Goal: Information Seeking & Learning: Learn about a topic

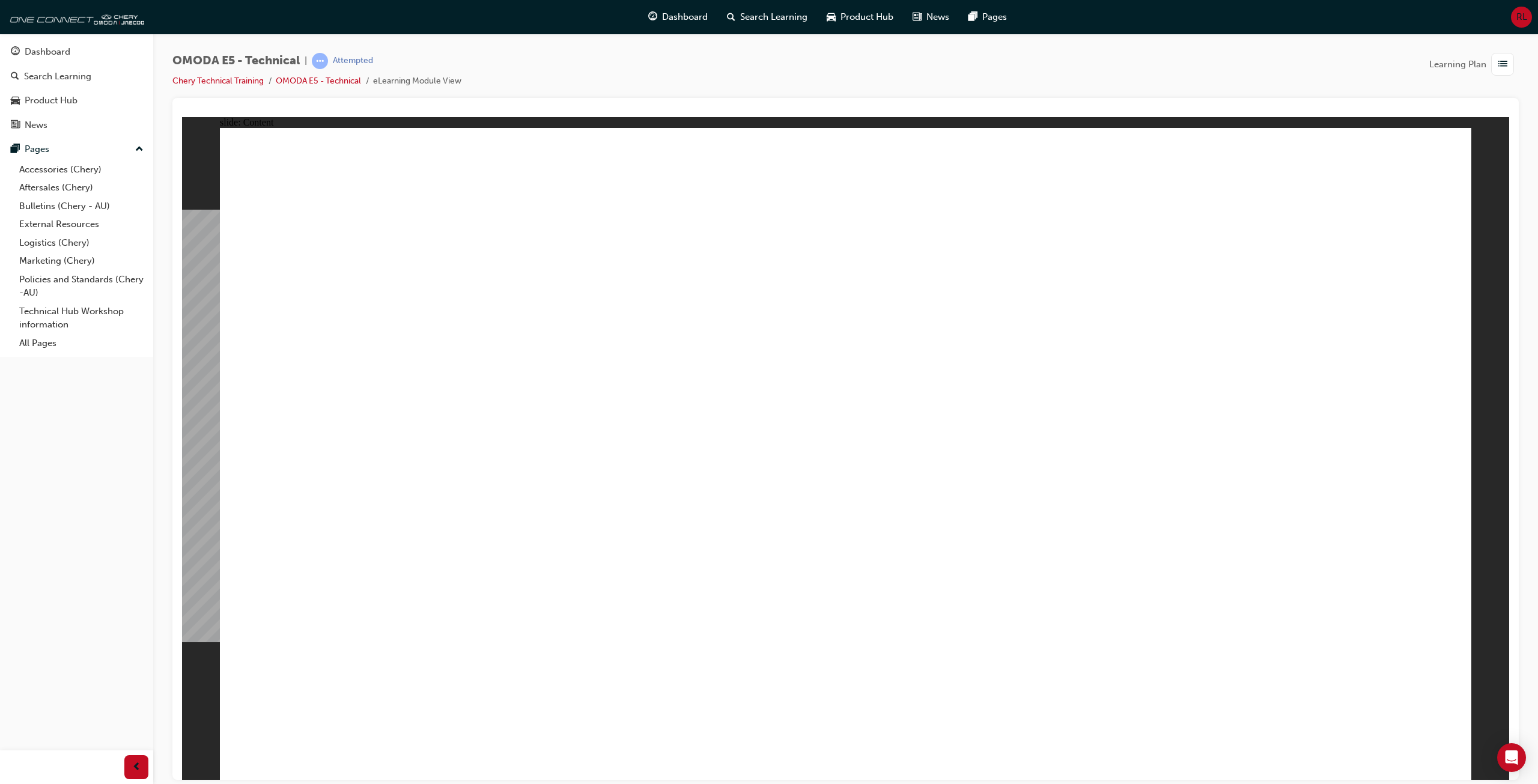
drag, startPoint x: 977, startPoint y: 495, endPoint x: 970, endPoint y: 500, distance: 8.6
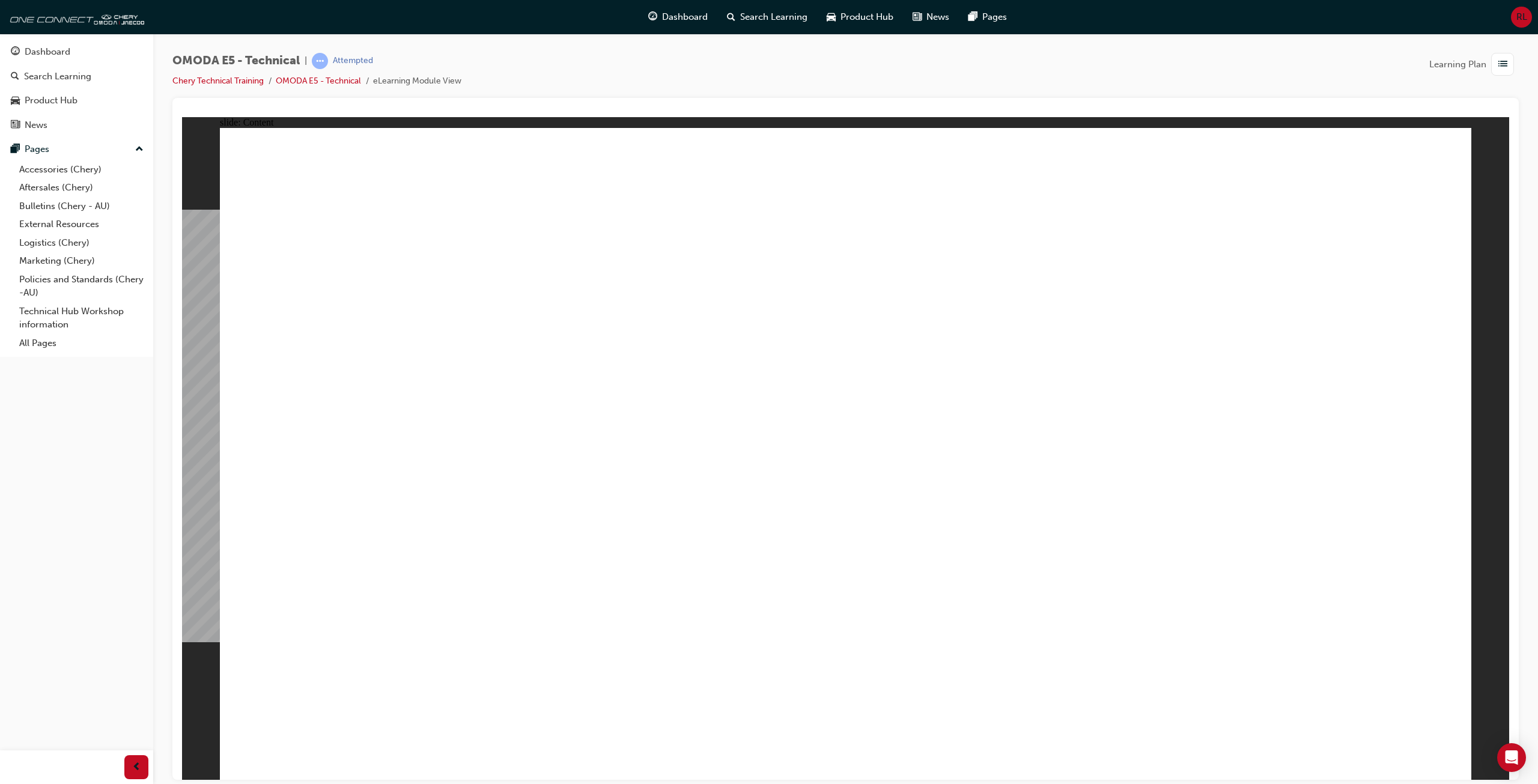
drag, startPoint x: 968, startPoint y: 517, endPoint x: 984, endPoint y: 505, distance: 20.0
drag, startPoint x: 998, startPoint y: 511, endPoint x: 1009, endPoint y: 523, distance: 16.3
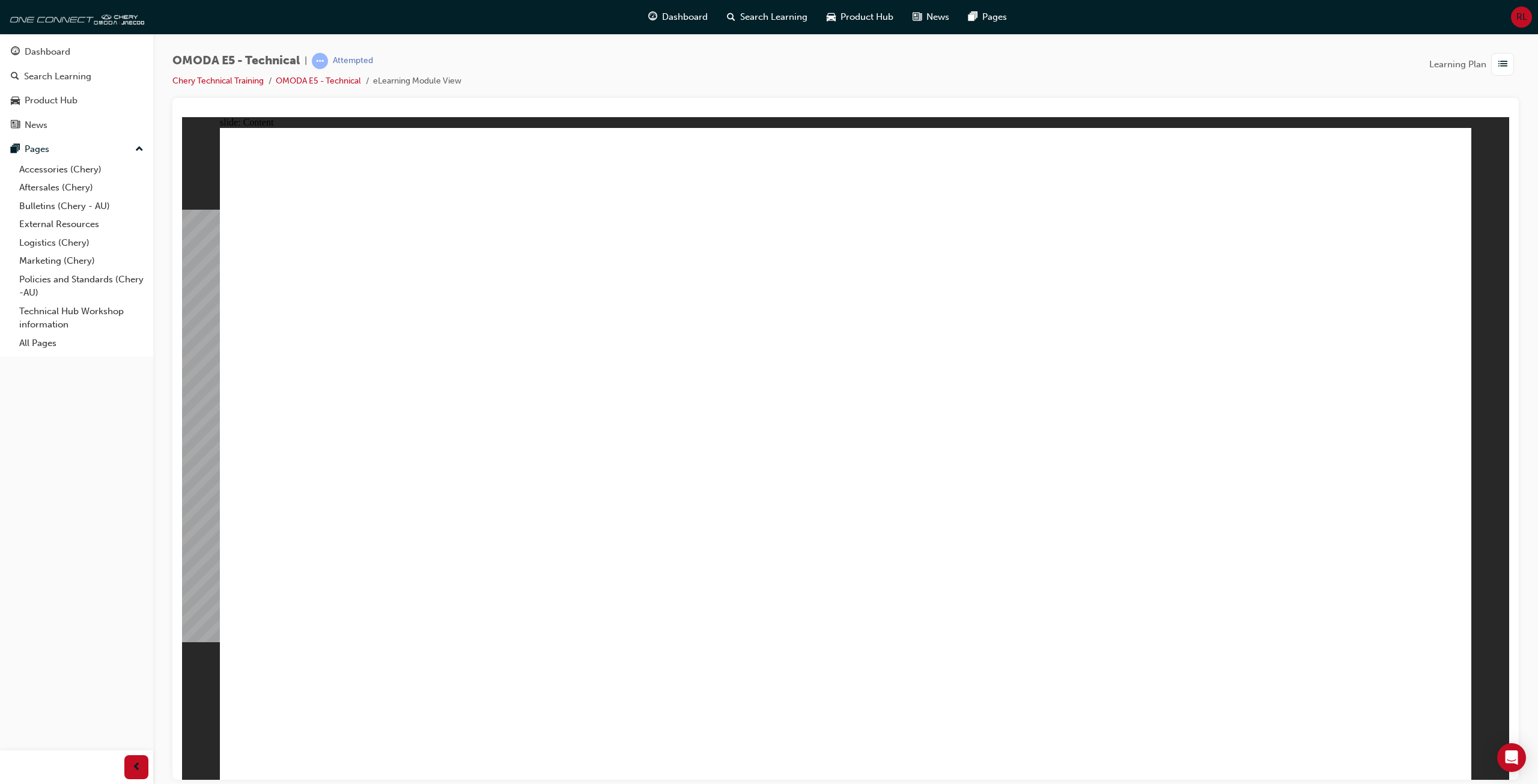
drag, startPoint x: 996, startPoint y: 499, endPoint x: 1044, endPoint y: 497, distance: 48.0
drag, startPoint x: 1002, startPoint y: 491, endPoint x: 974, endPoint y: 514, distance: 36.2
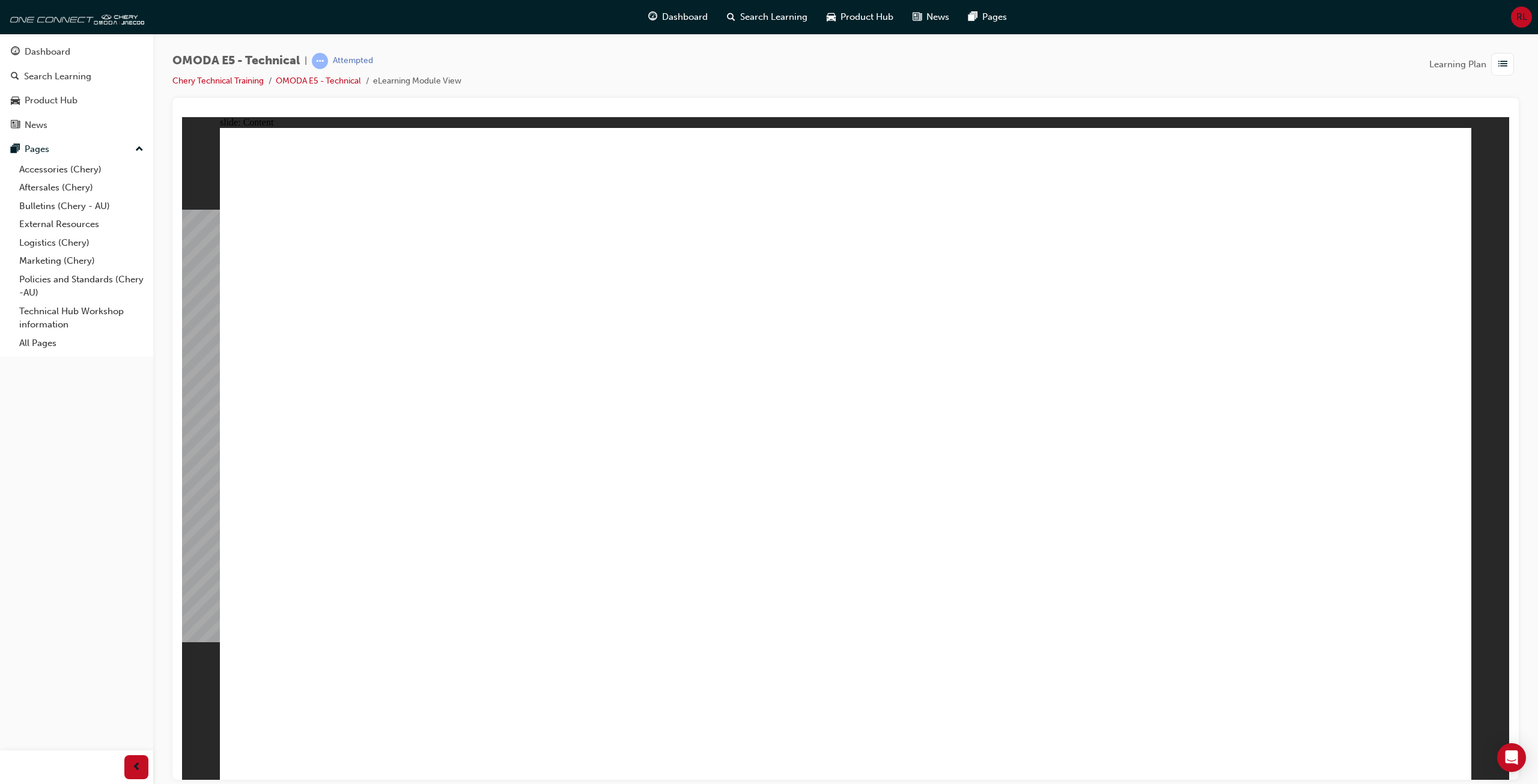
drag, startPoint x: 980, startPoint y: 484, endPoint x: 994, endPoint y: 487, distance: 14.3
drag, startPoint x: 1069, startPoint y: 511, endPoint x: 1175, endPoint y: 495, distance: 107.2
drag, startPoint x: 1033, startPoint y: 500, endPoint x: 1099, endPoint y: 495, distance: 66.2
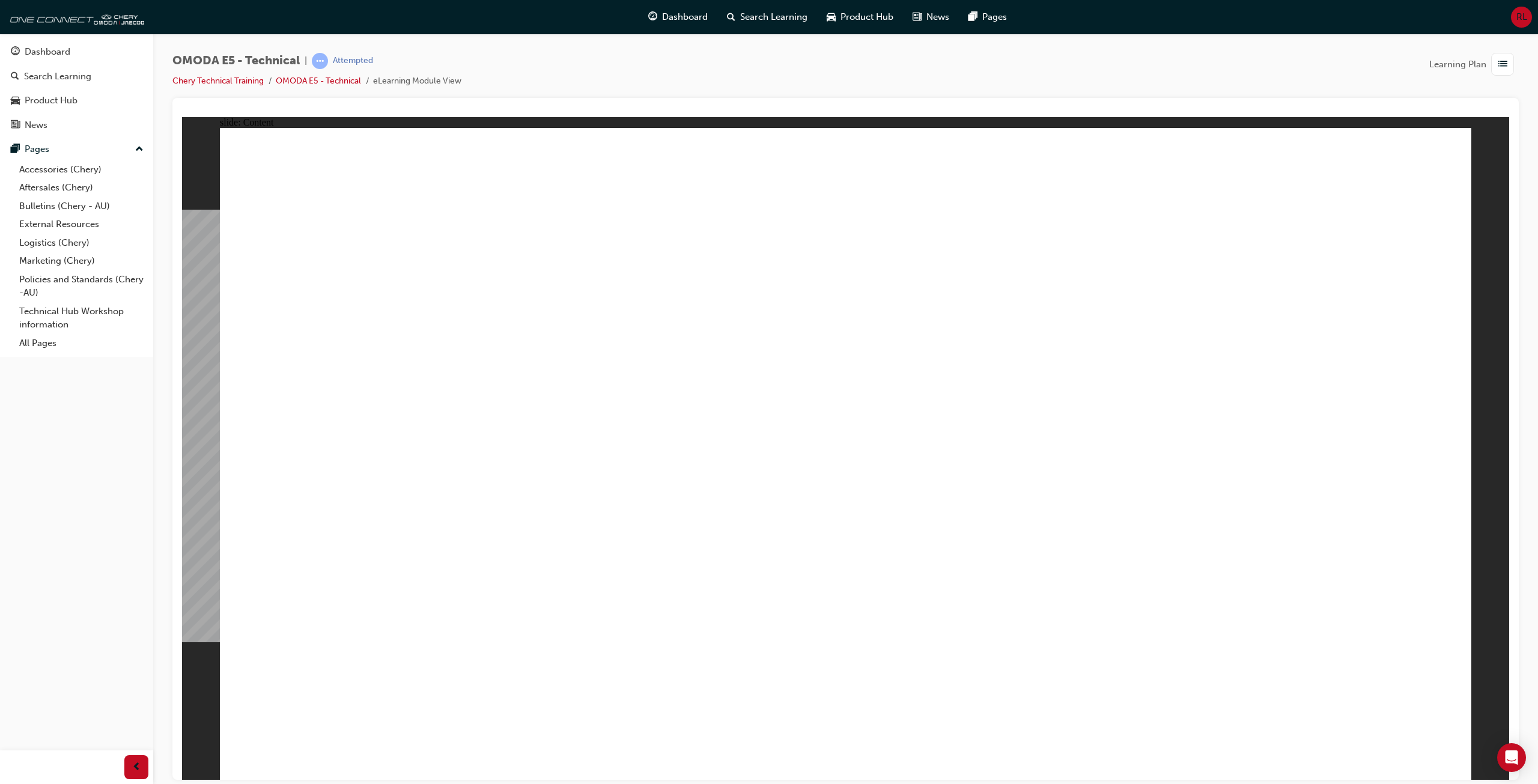
drag, startPoint x: 1130, startPoint y: 456, endPoint x: 1160, endPoint y: 483, distance: 40.4
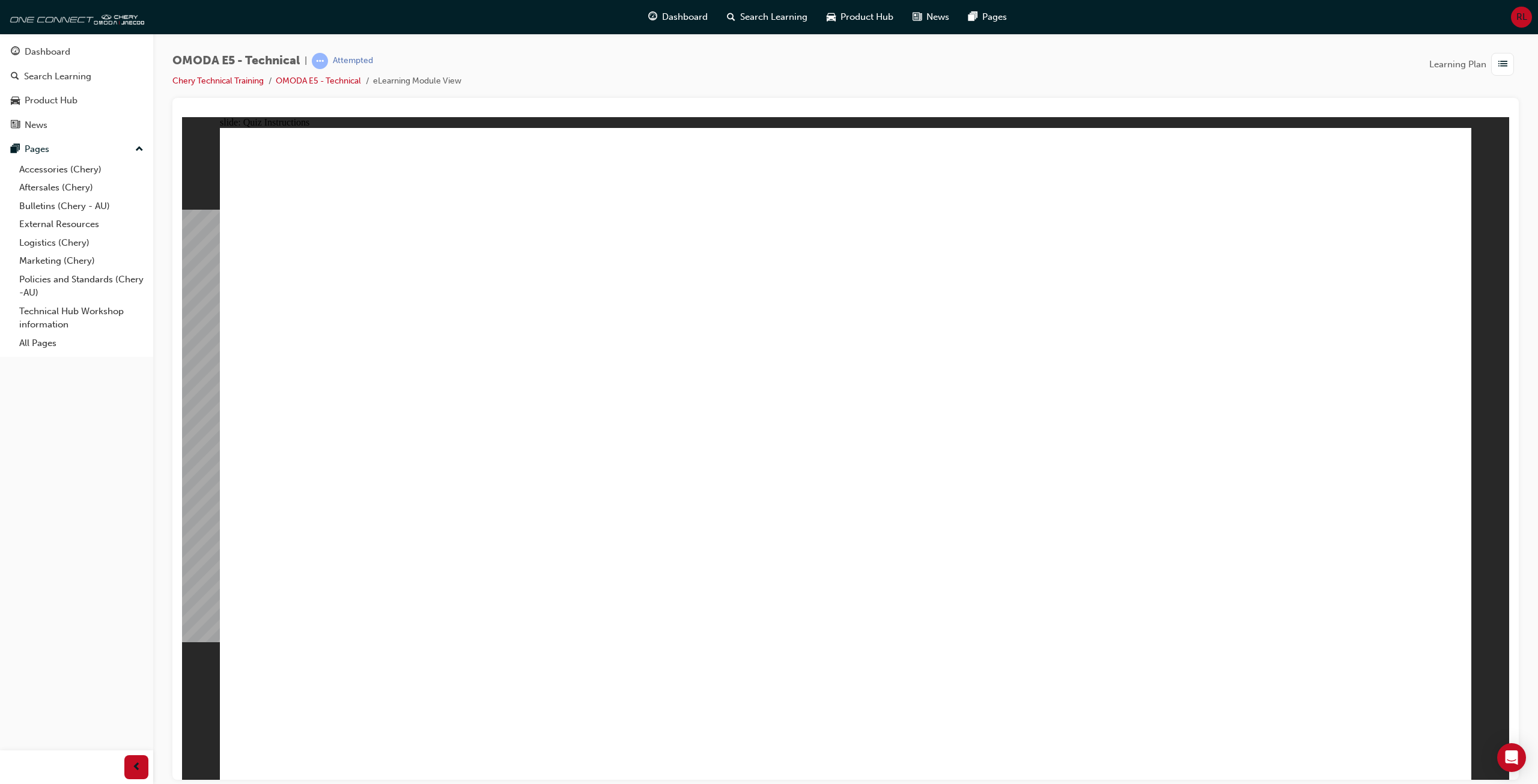
radio input "true"
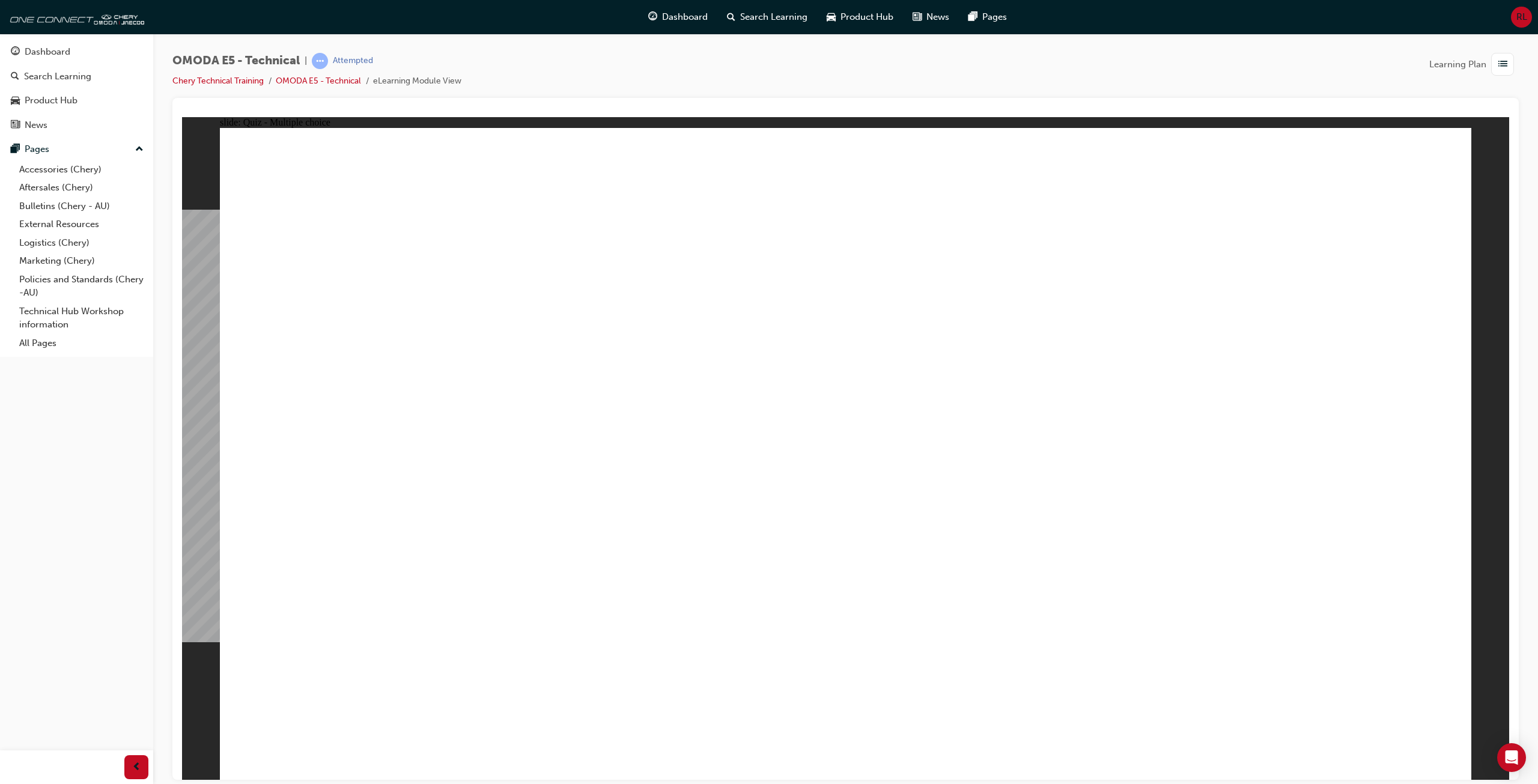
radio input "true"
radio input "false"
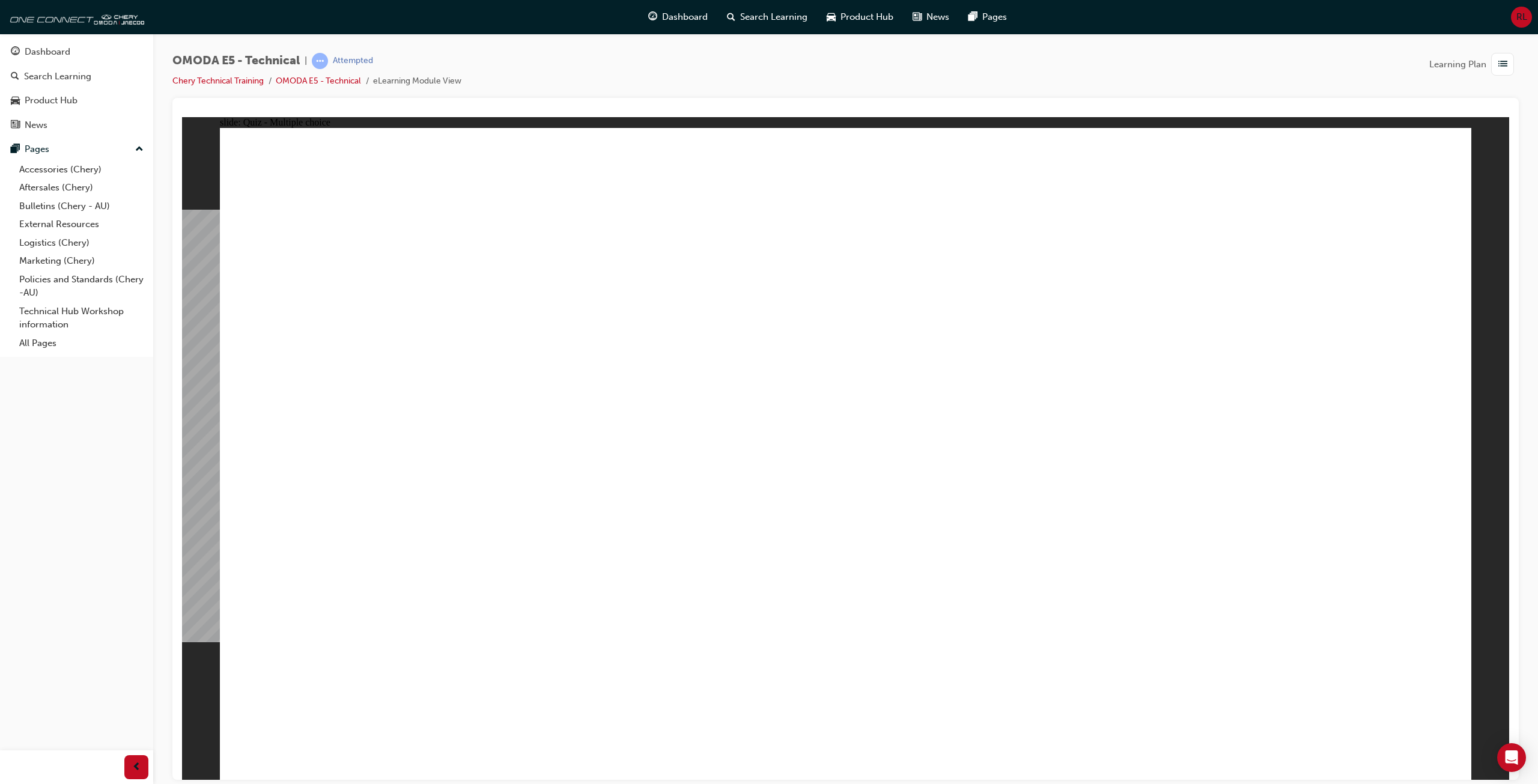
radio input "true"
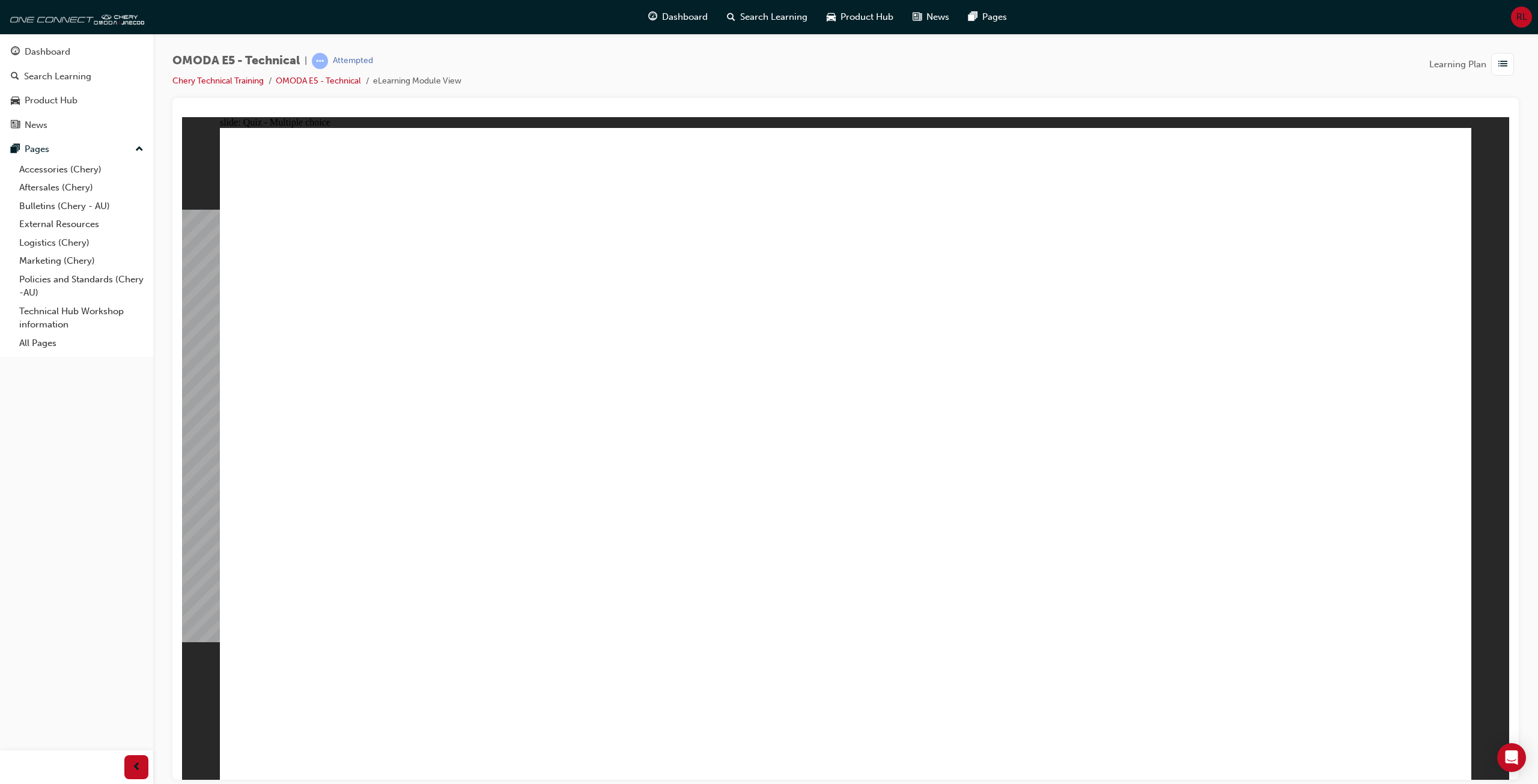
radio input "true"
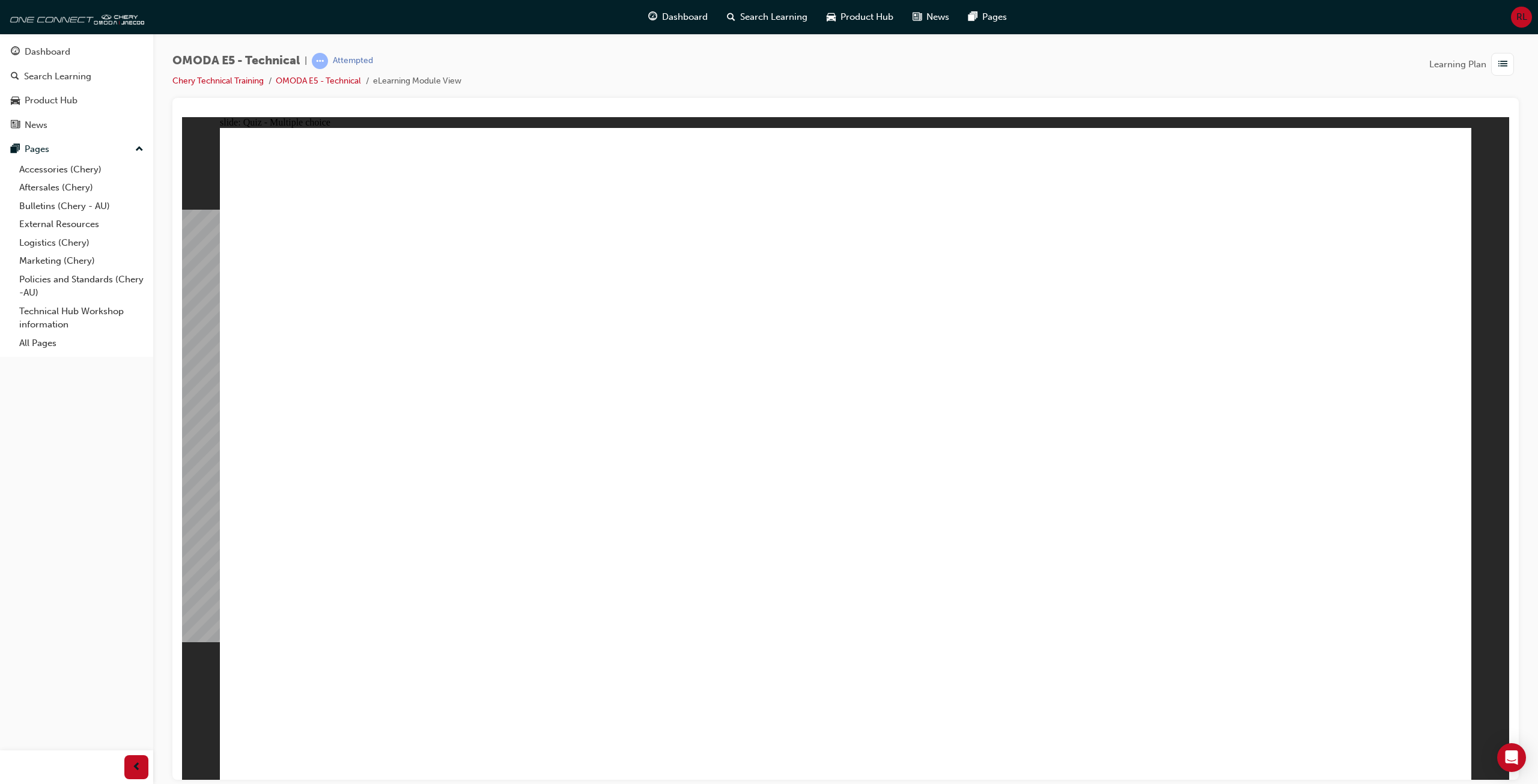
radio input "true"
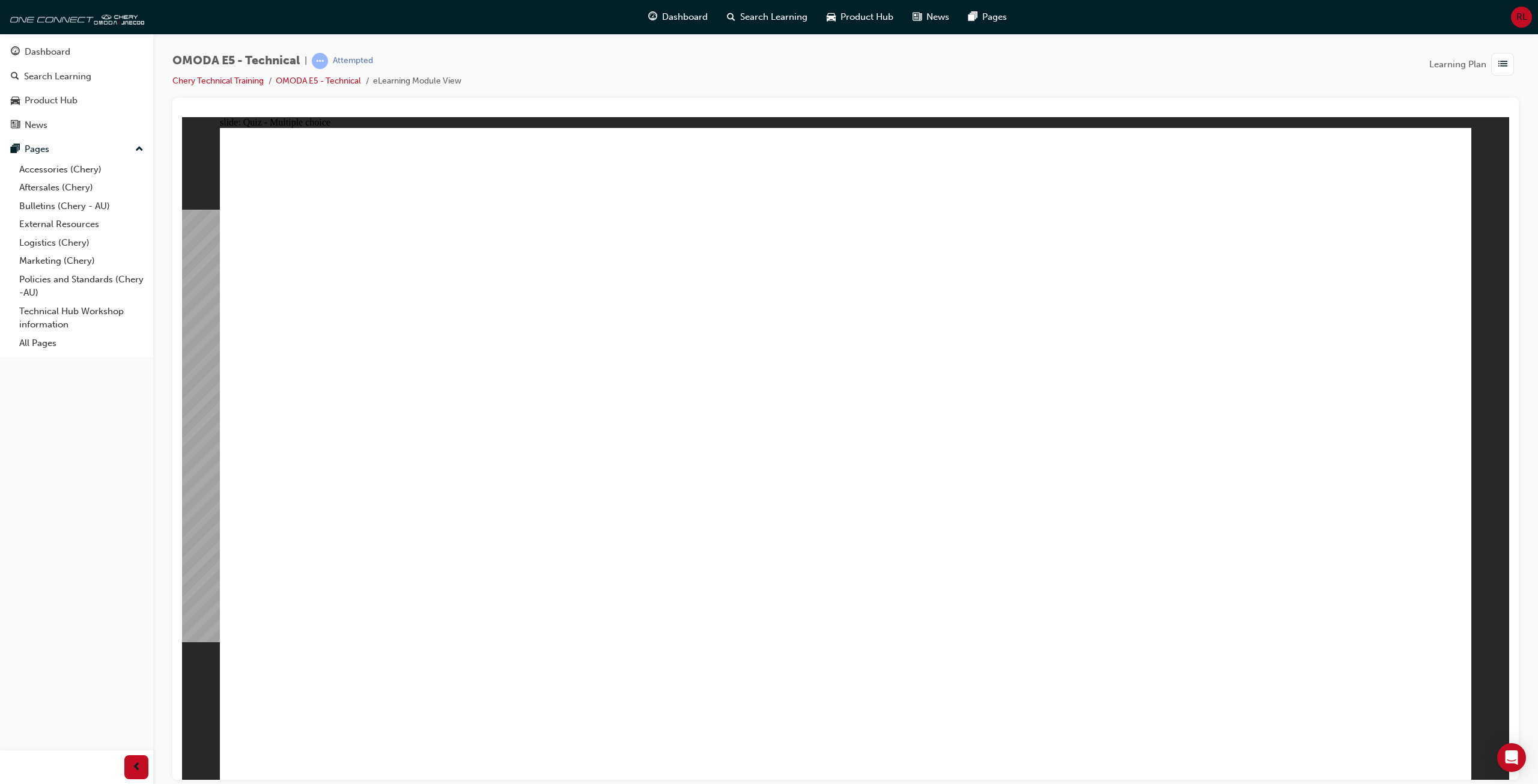
radio input "true"
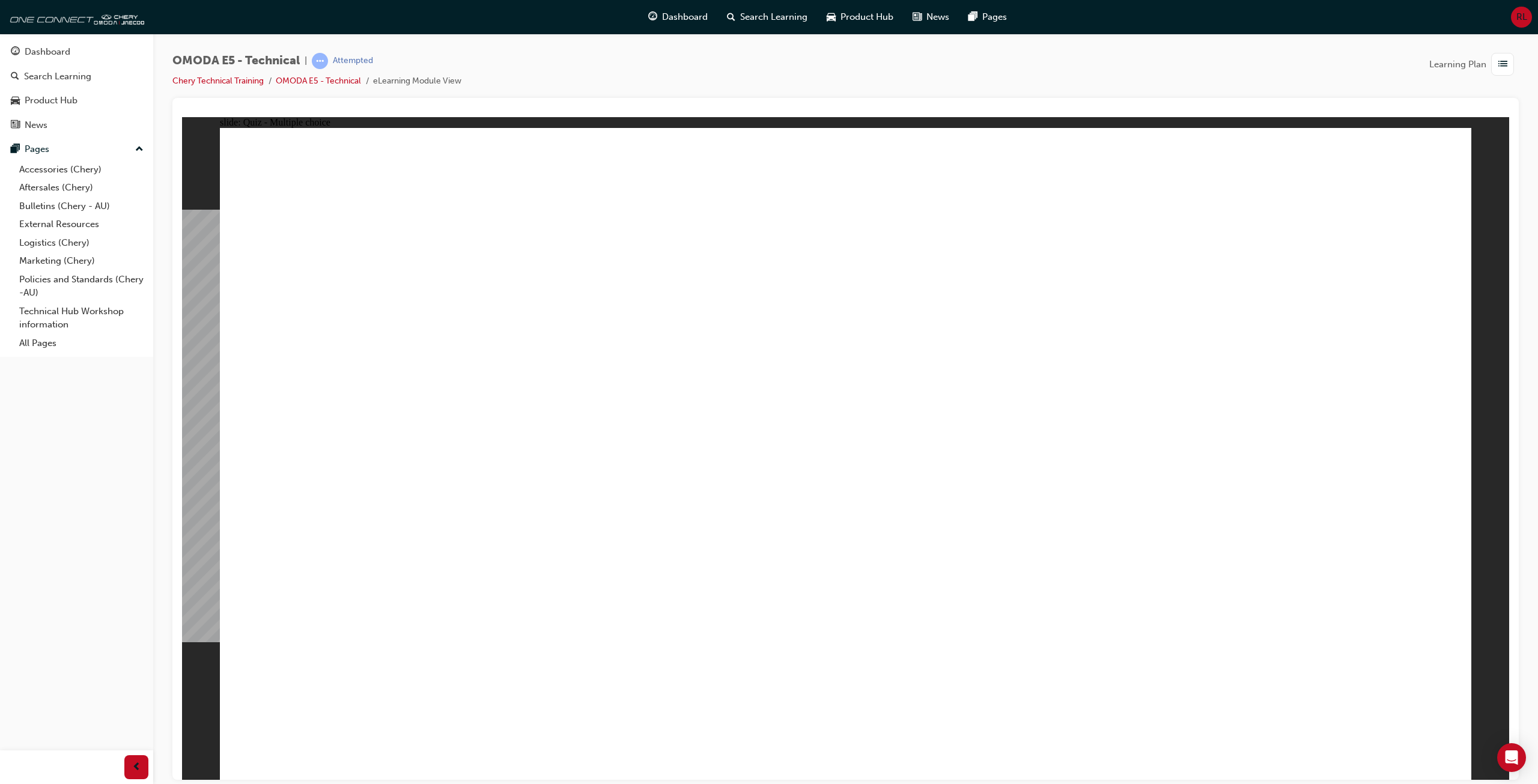
radio input "true"
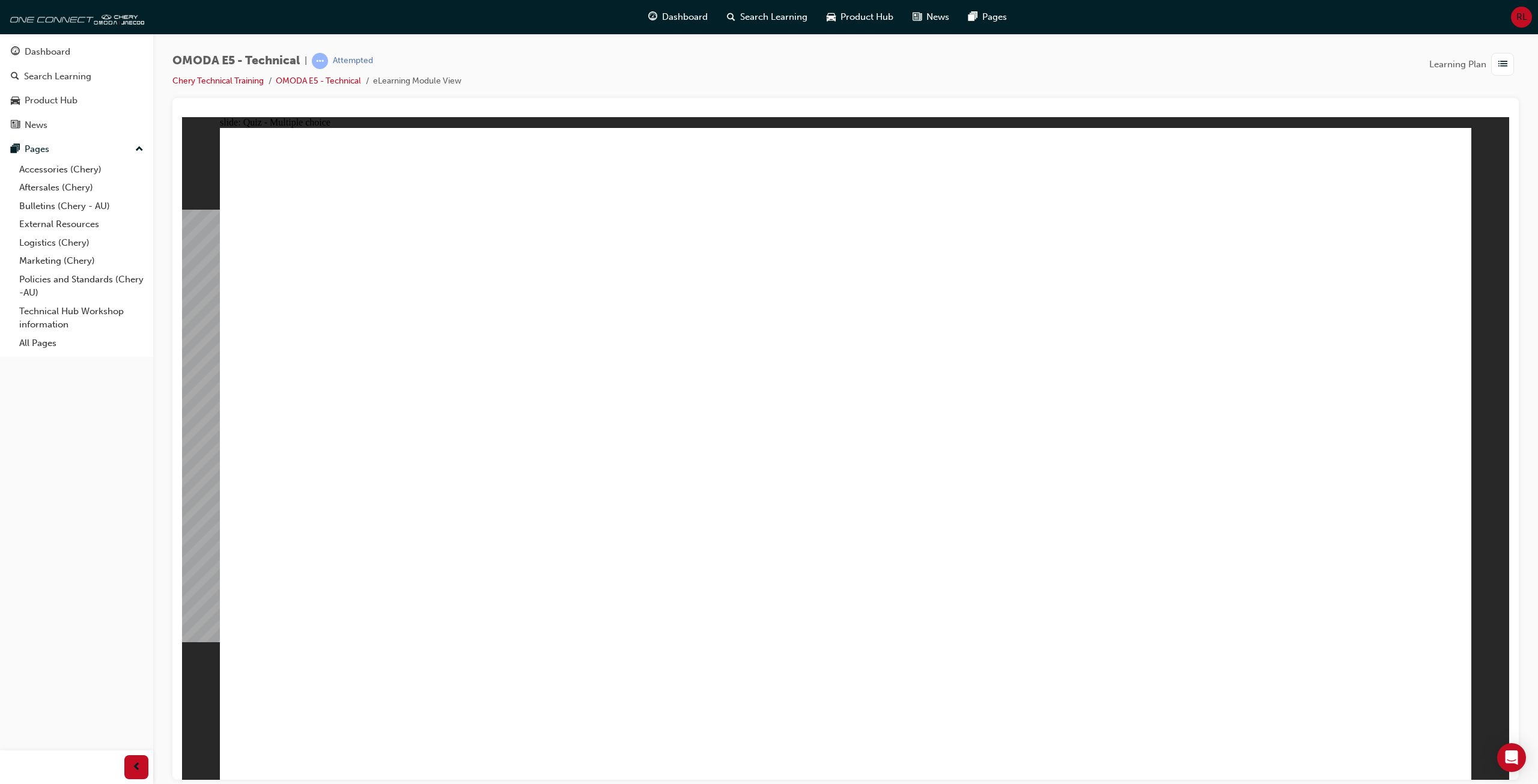
radio input "true"
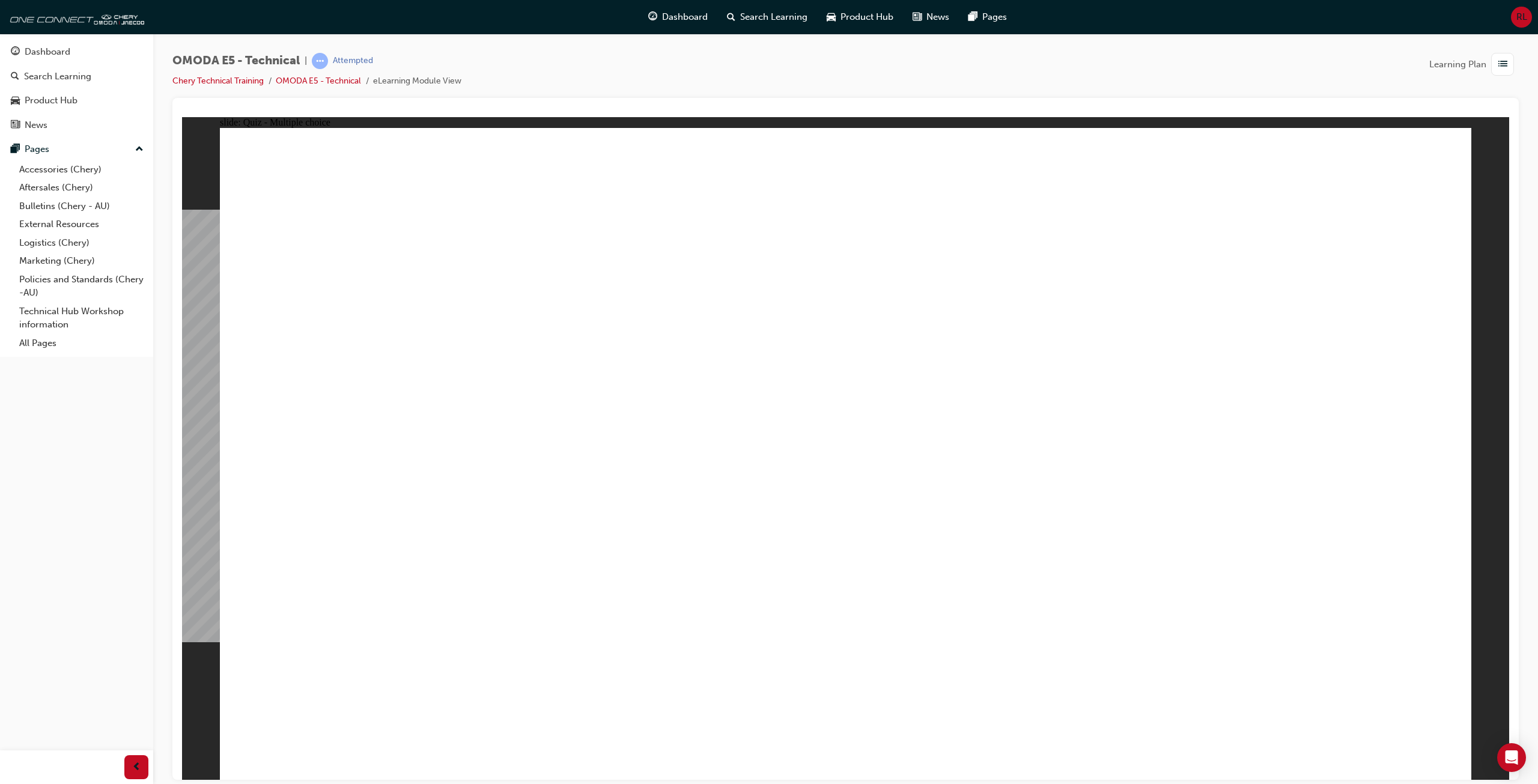
radio input "true"
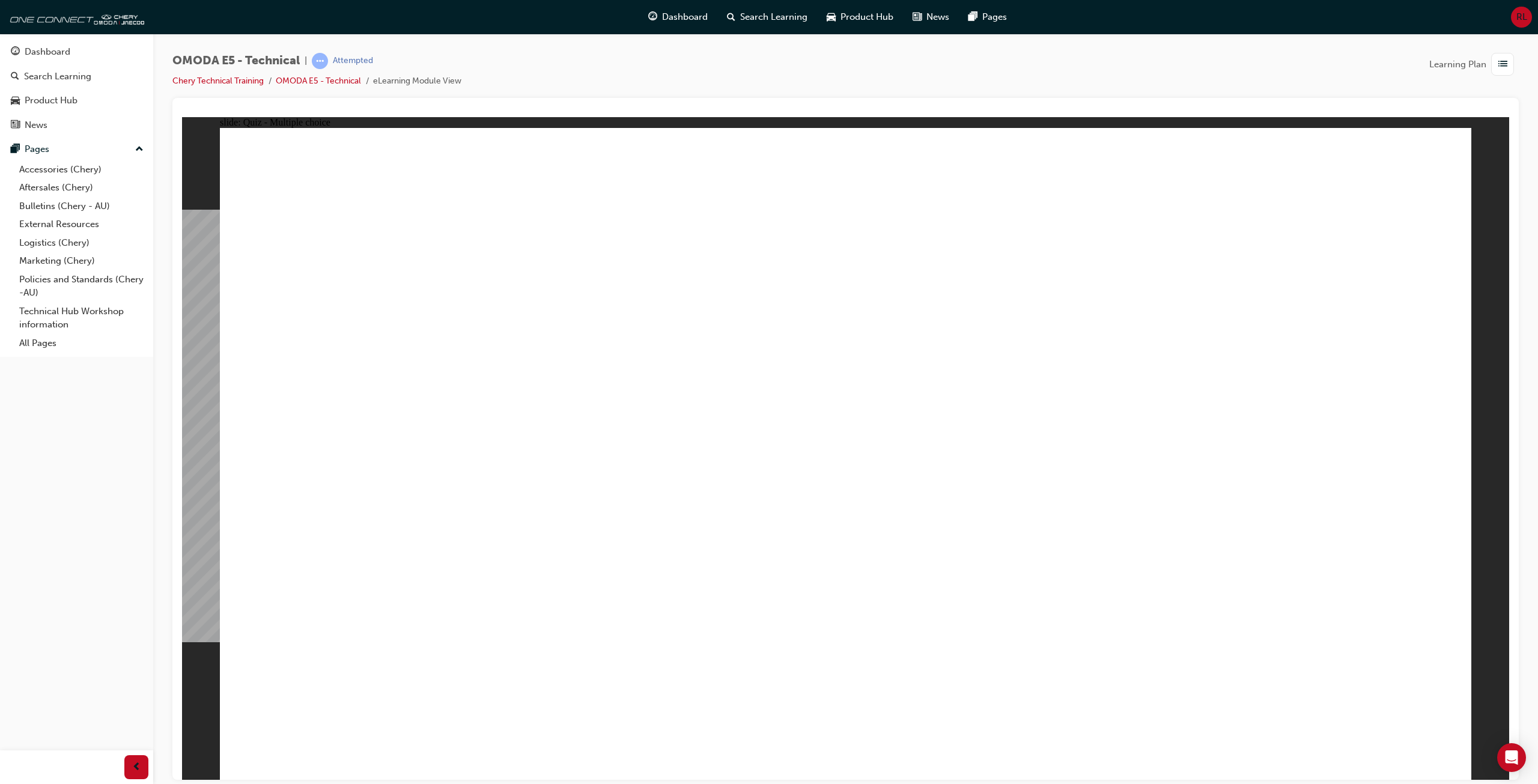
radio input "true"
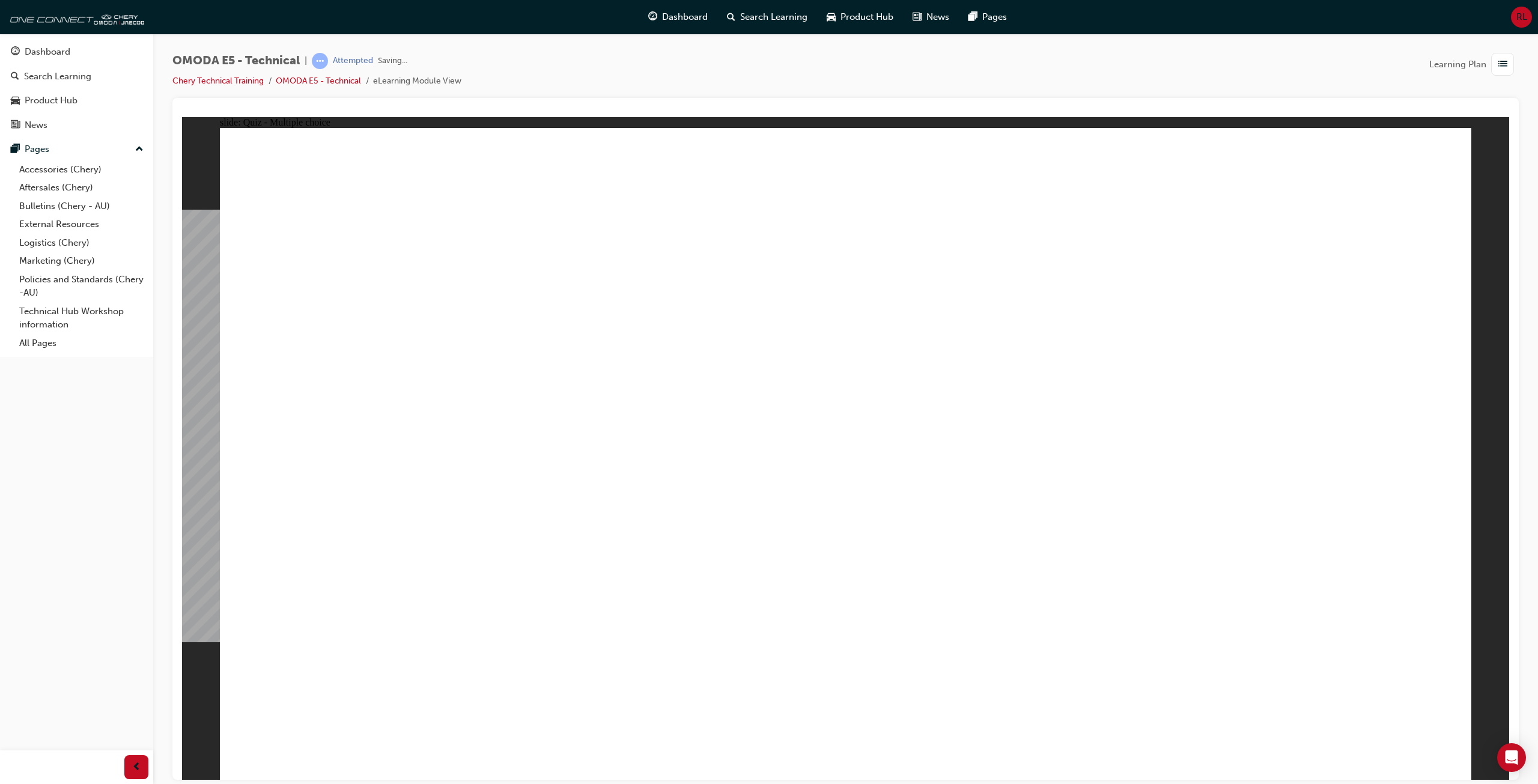
radio input "true"
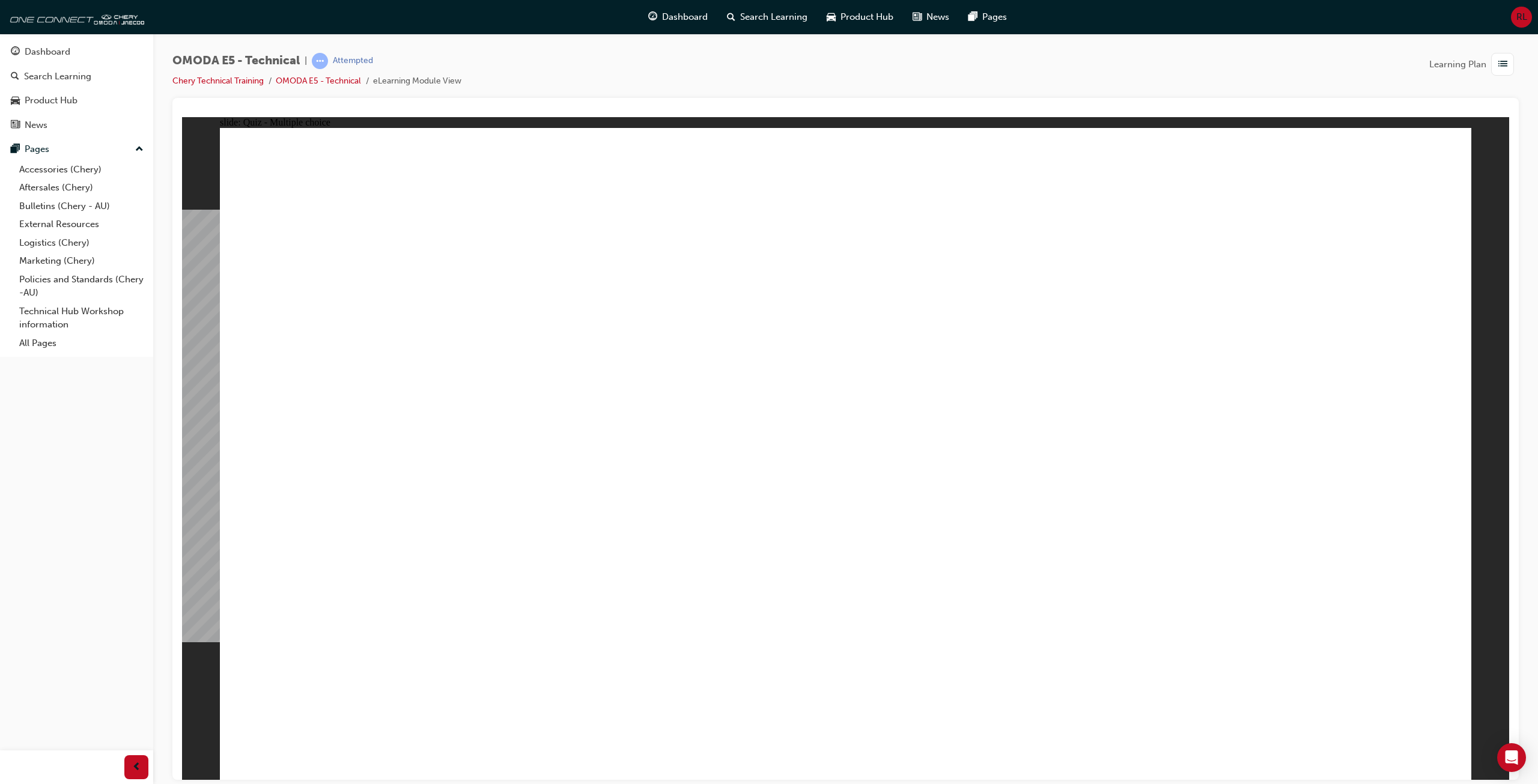
radio input "true"
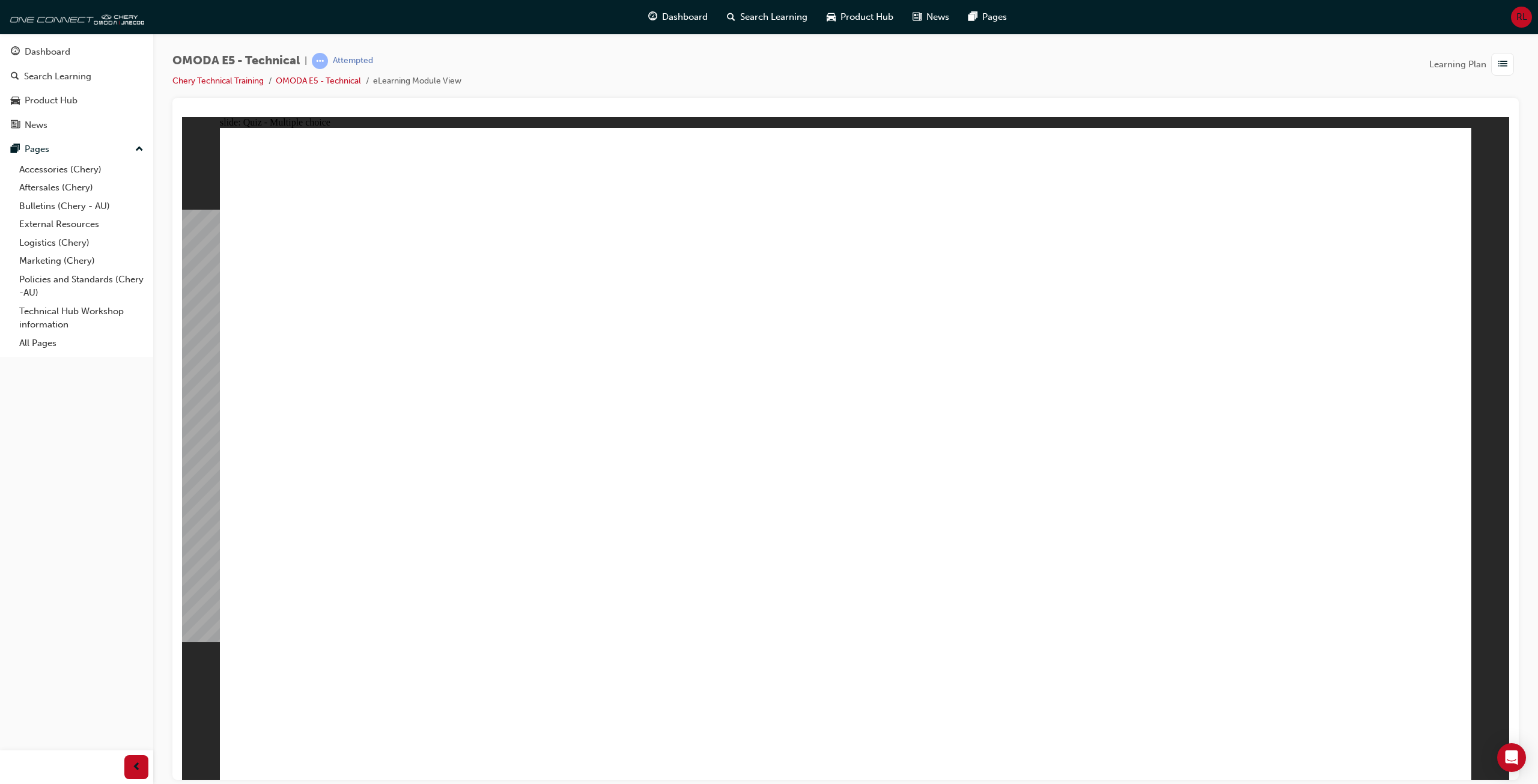
radio input "true"
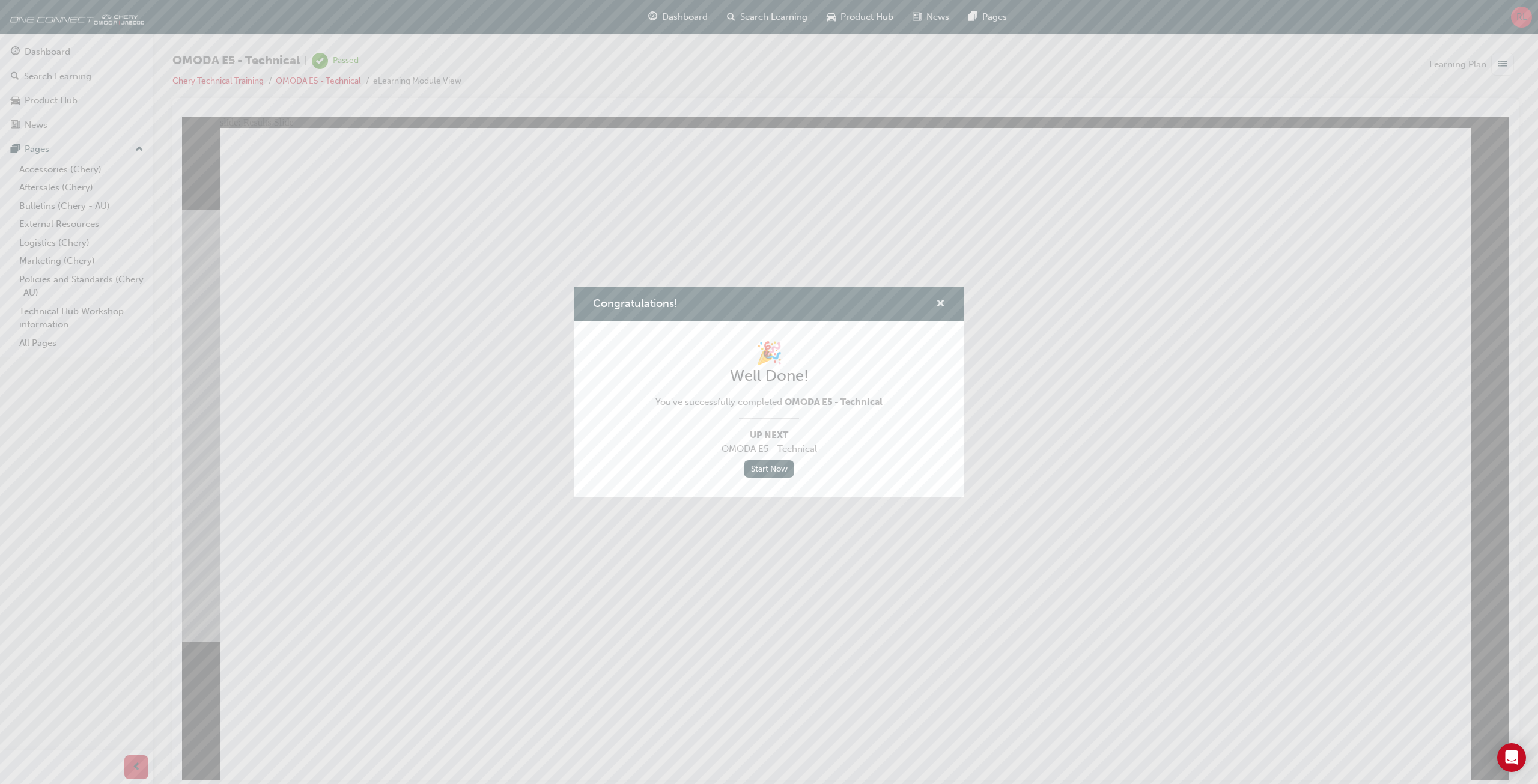
click at [944, 299] on span "cross-icon" at bounding box center [940, 304] width 9 height 11
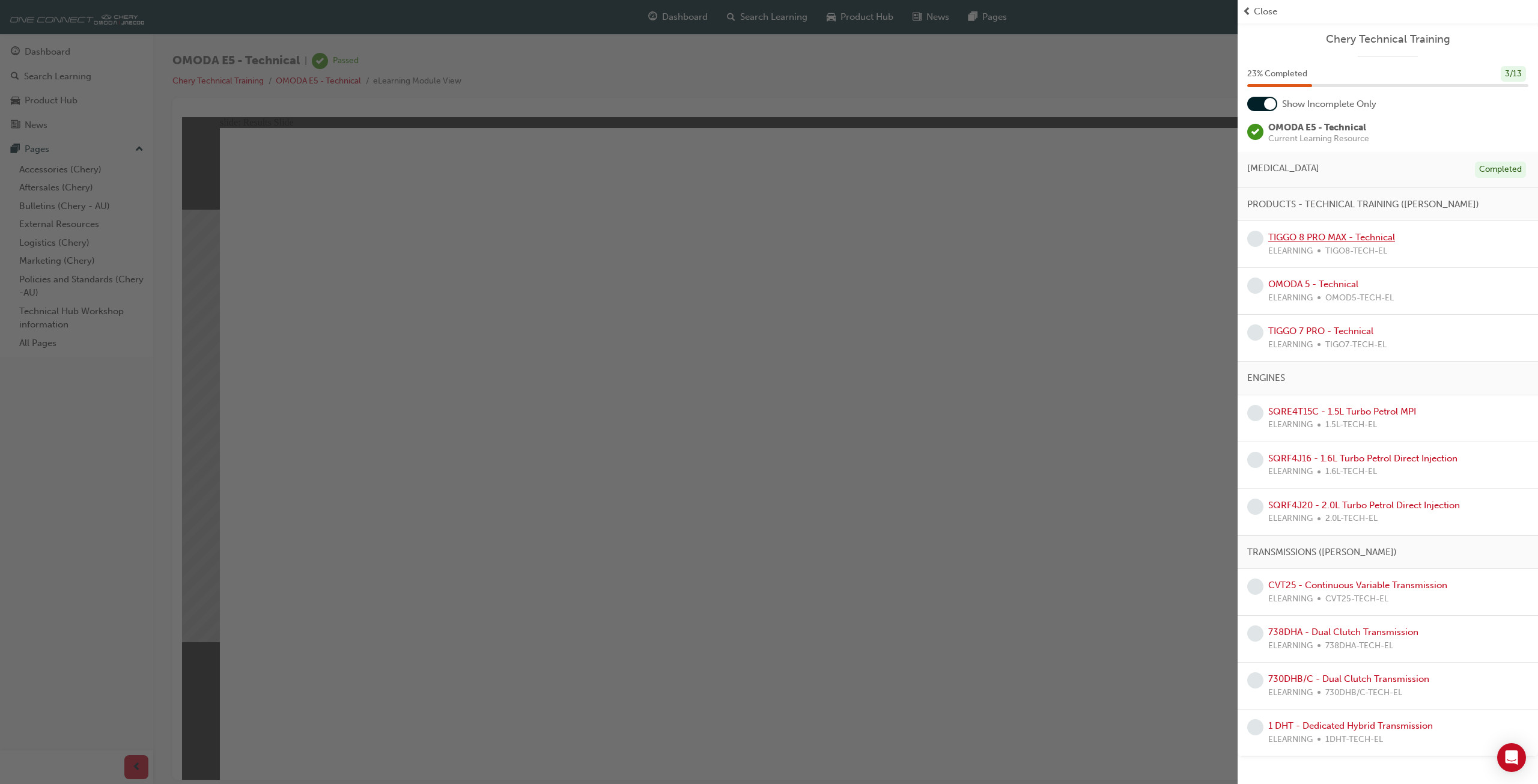
click at [1325, 233] on link "TIGGO 8 PRO MAX - Technical" at bounding box center [1332, 237] width 126 height 11
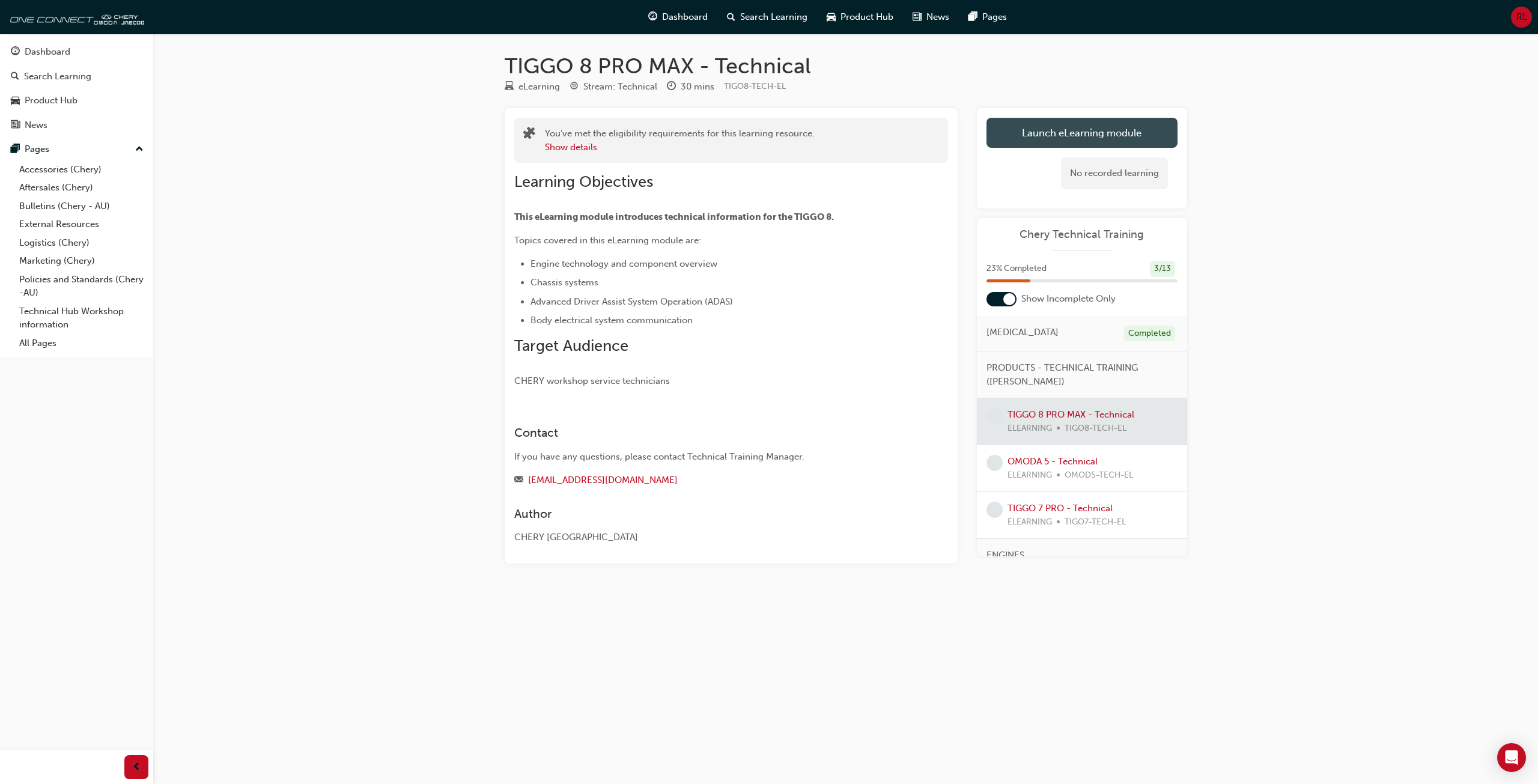
click at [1069, 130] on link "Launch eLearning module" at bounding box center [1082, 132] width 191 height 30
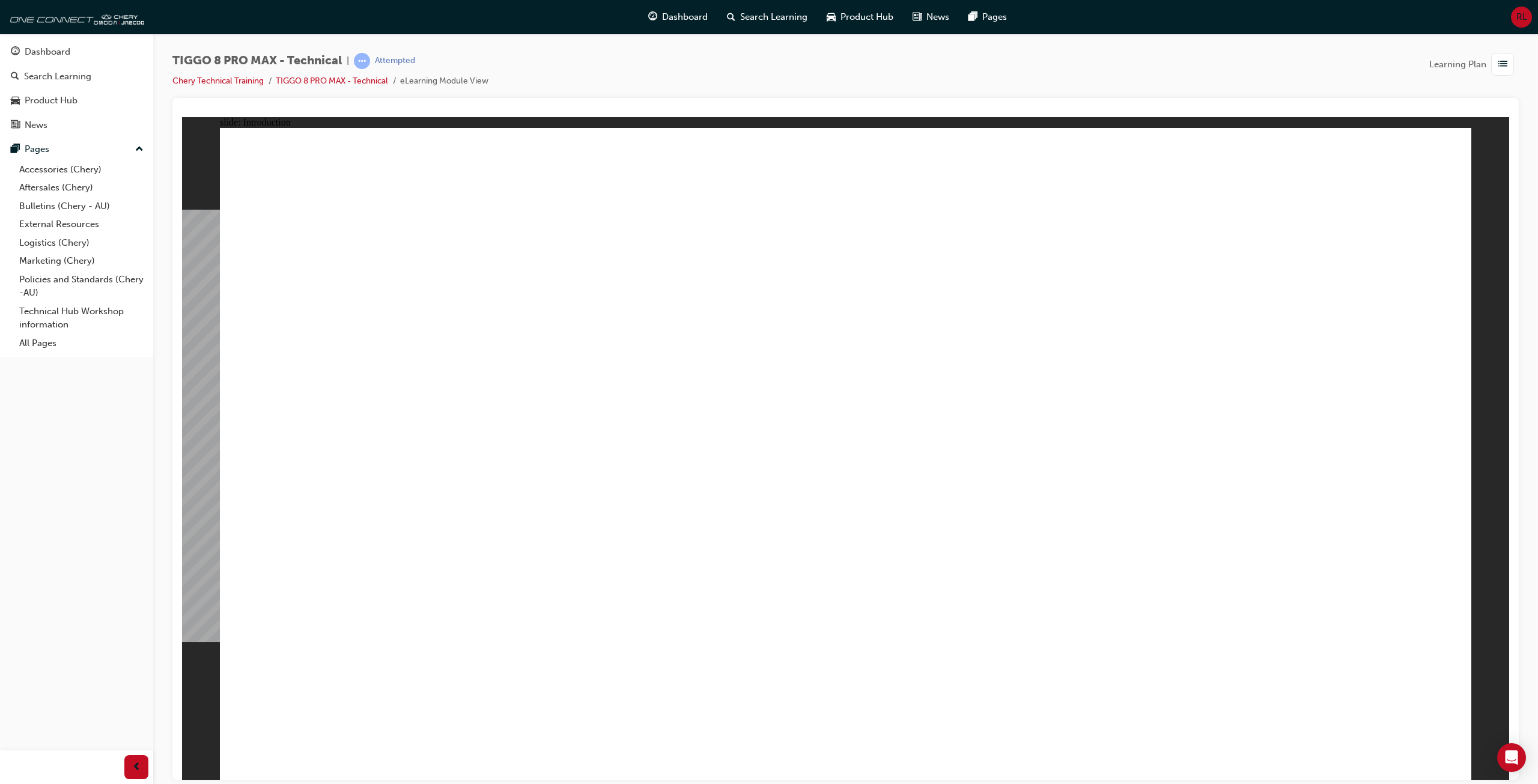
drag, startPoint x: 1000, startPoint y: 610, endPoint x: 1104, endPoint y: 616, distance: 104.2
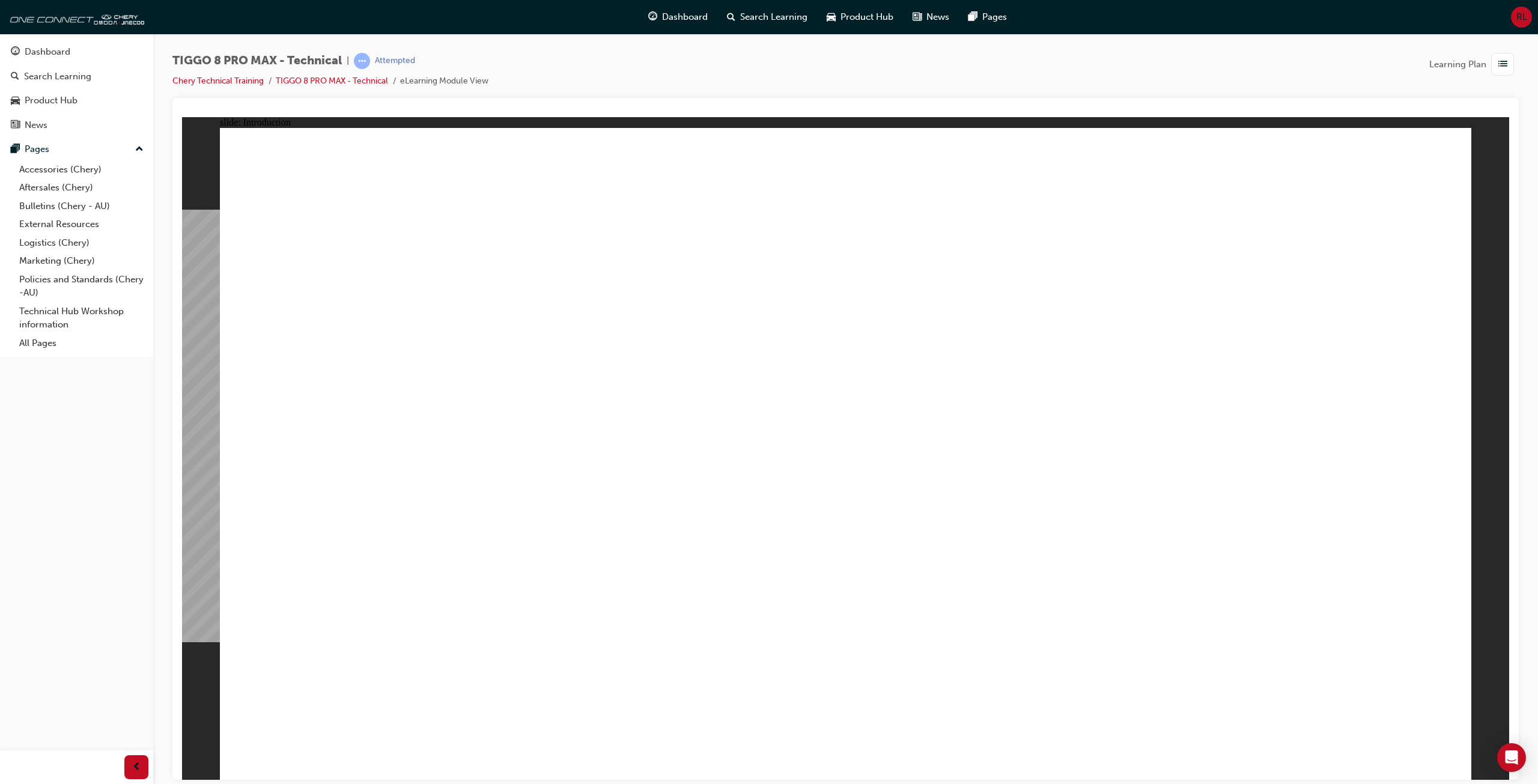
drag, startPoint x: 1199, startPoint y: 610, endPoint x: 1369, endPoint y: 651, distance: 174.9
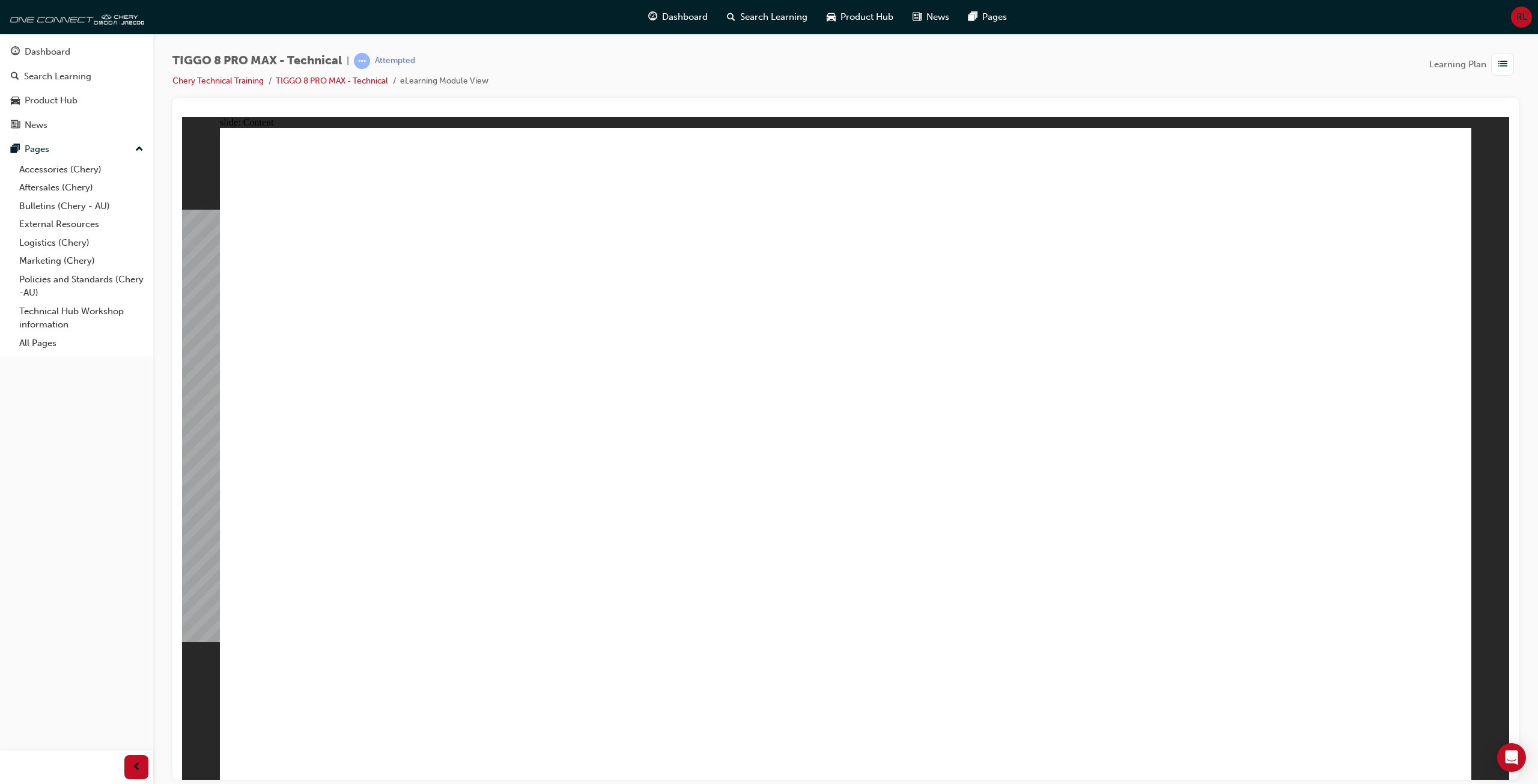
drag, startPoint x: 1406, startPoint y: 206, endPoint x: 1361, endPoint y: 216, distance: 46.1
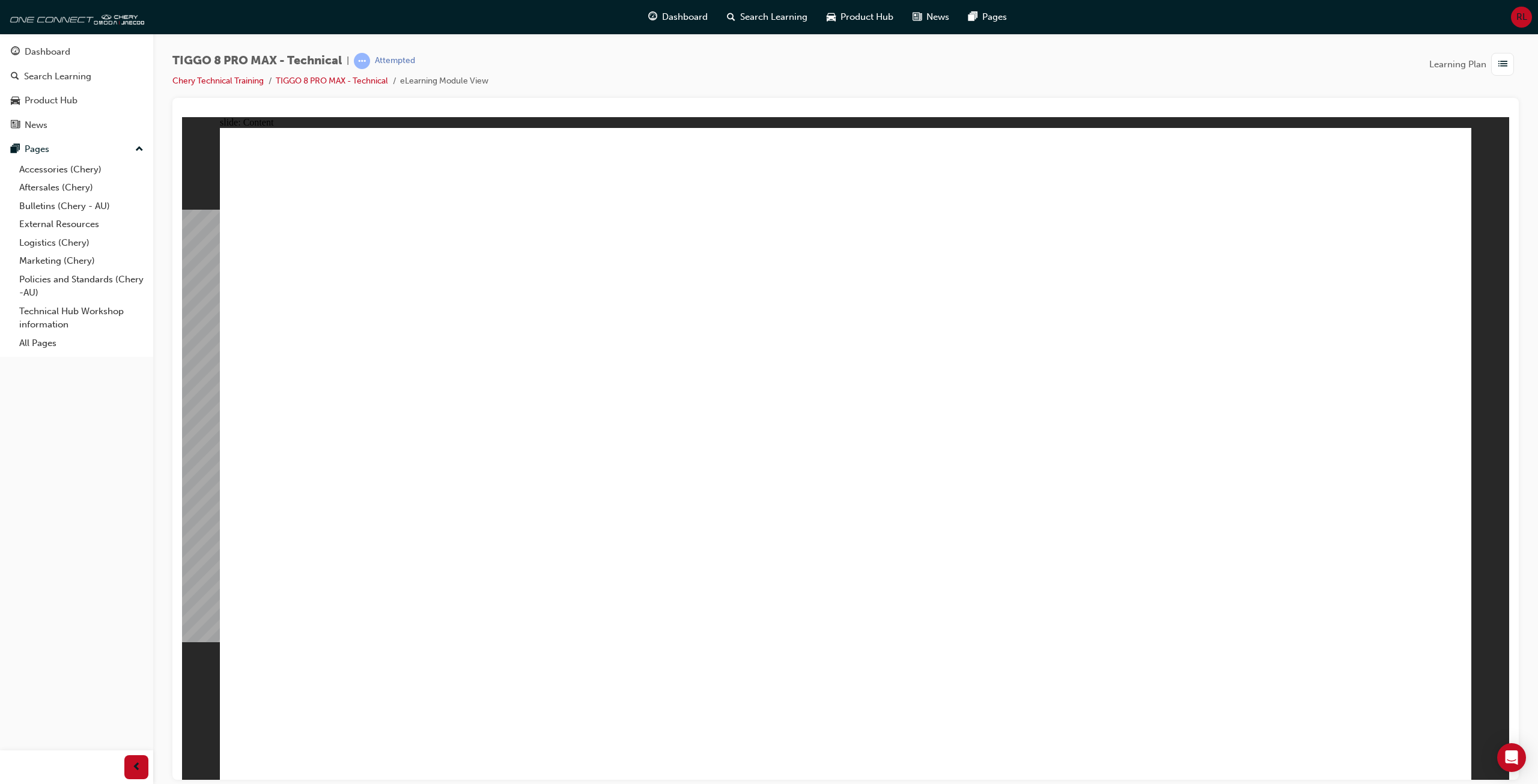
drag, startPoint x: 1127, startPoint y: 593, endPoint x: 1166, endPoint y: 597, distance: 39.2
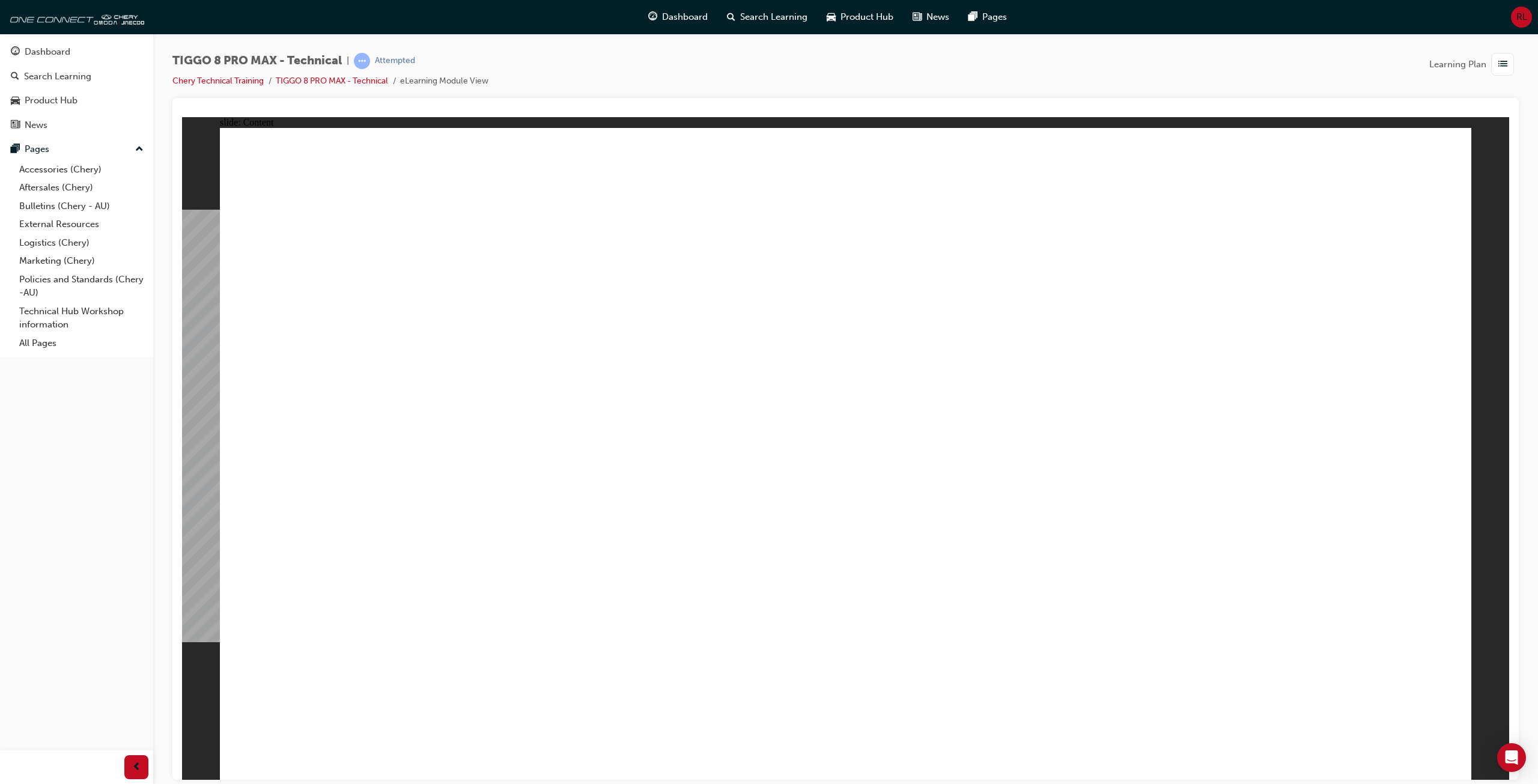
drag, startPoint x: 1270, startPoint y: 176, endPoint x: 1257, endPoint y: 168, distance: 15.3
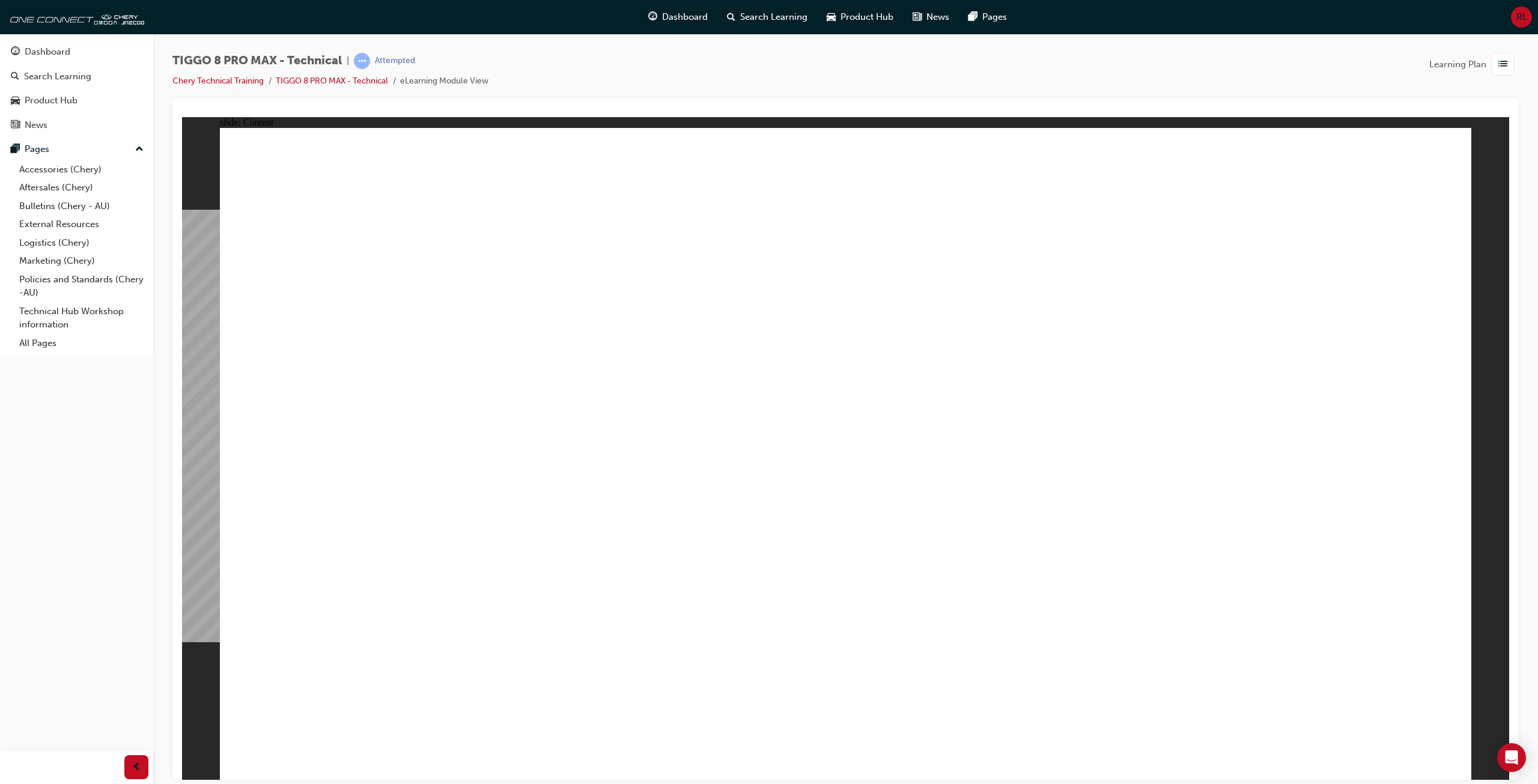
drag, startPoint x: 926, startPoint y: 603, endPoint x: 756, endPoint y: 482, distance: 208.7
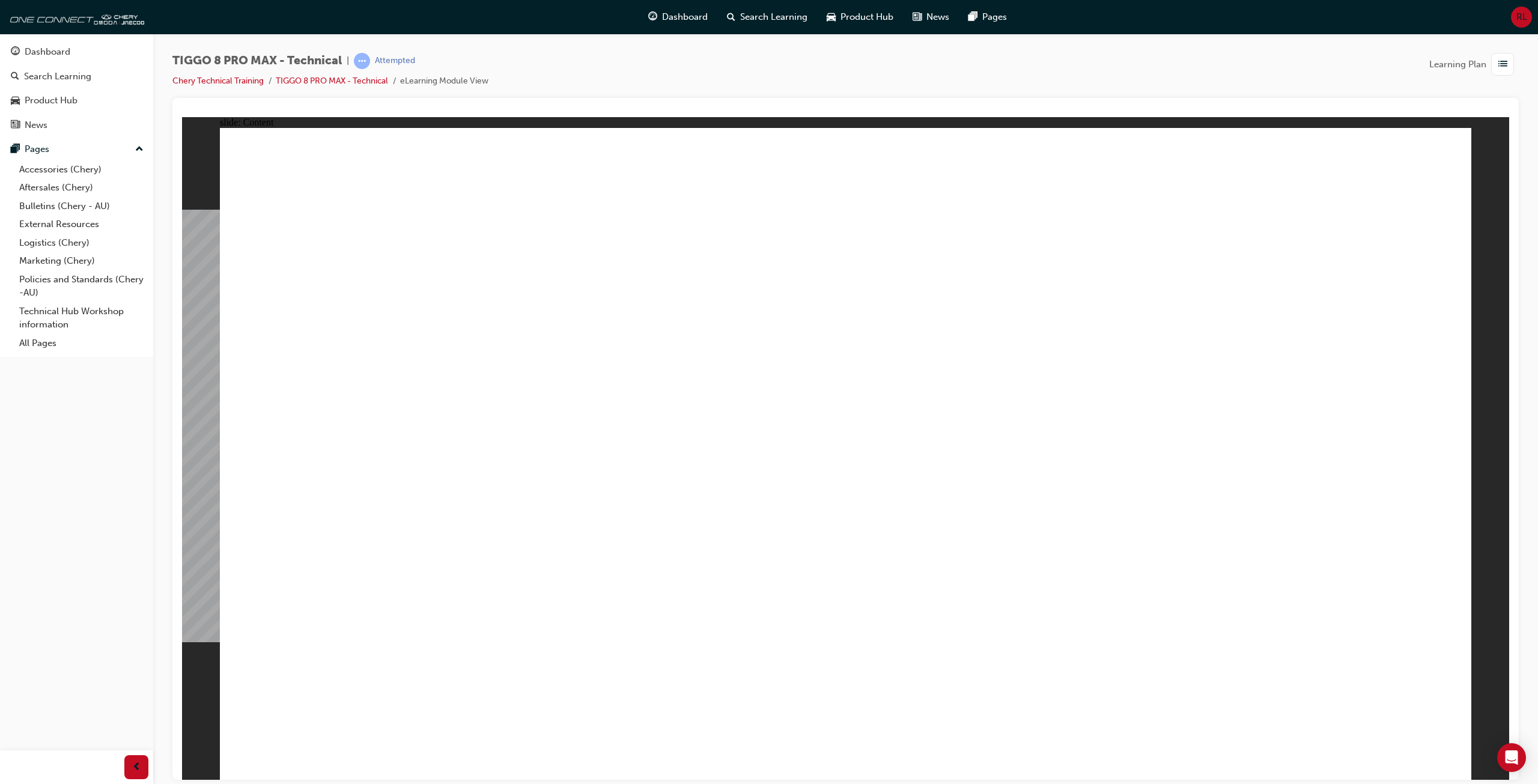
drag, startPoint x: 756, startPoint y: 482, endPoint x: 755, endPoint y: 413, distance: 69.0
drag, startPoint x: 780, startPoint y: 322, endPoint x: 840, endPoint y: 284, distance: 71.0
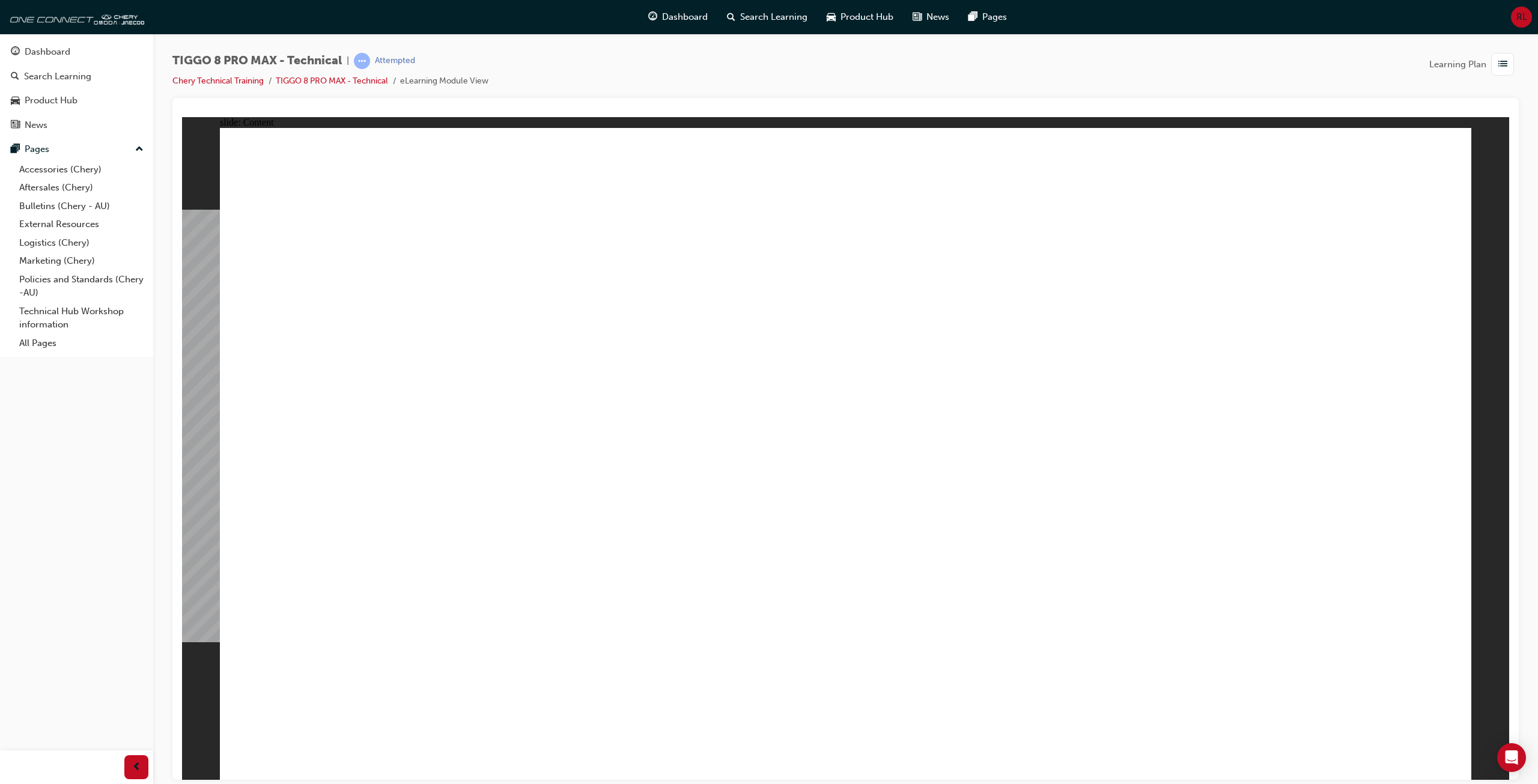
drag, startPoint x: 772, startPoint y: 277, endPoint x: 760, endPoint y: 305, distance: 30.5
drag, startPoint x: 735, startPoint y: 538, endPoint x: 807, endPoint y: 596, distance: 92.5
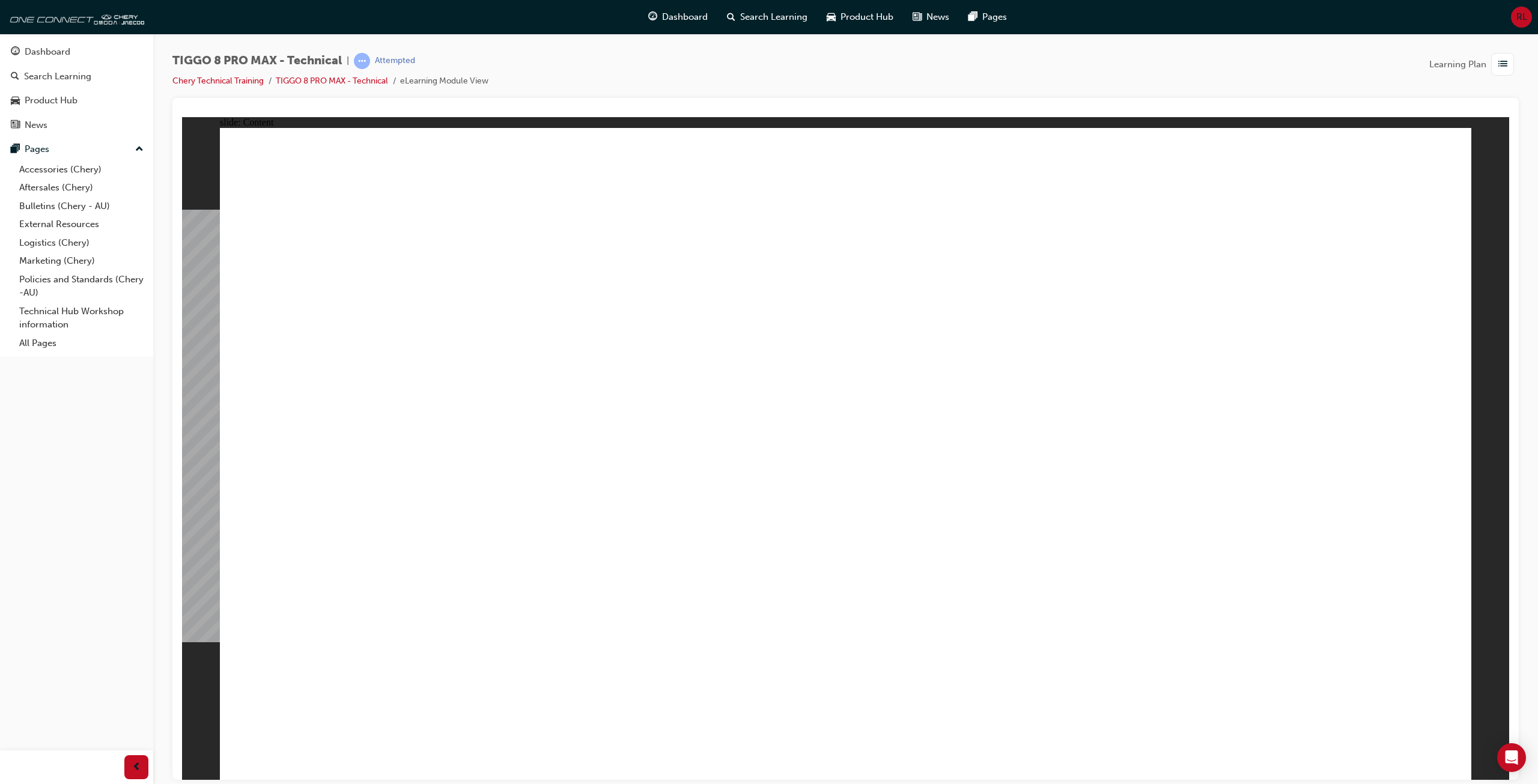
drag, startPoint x: 807, startPoint y: 596, endPoint x: 1038, endPoint y: 471, distance: 262.7
drag, startPoint x: 1058, startPoint y: 438, endPoint x: 1027, endPoint y: 388, distance: 58.8
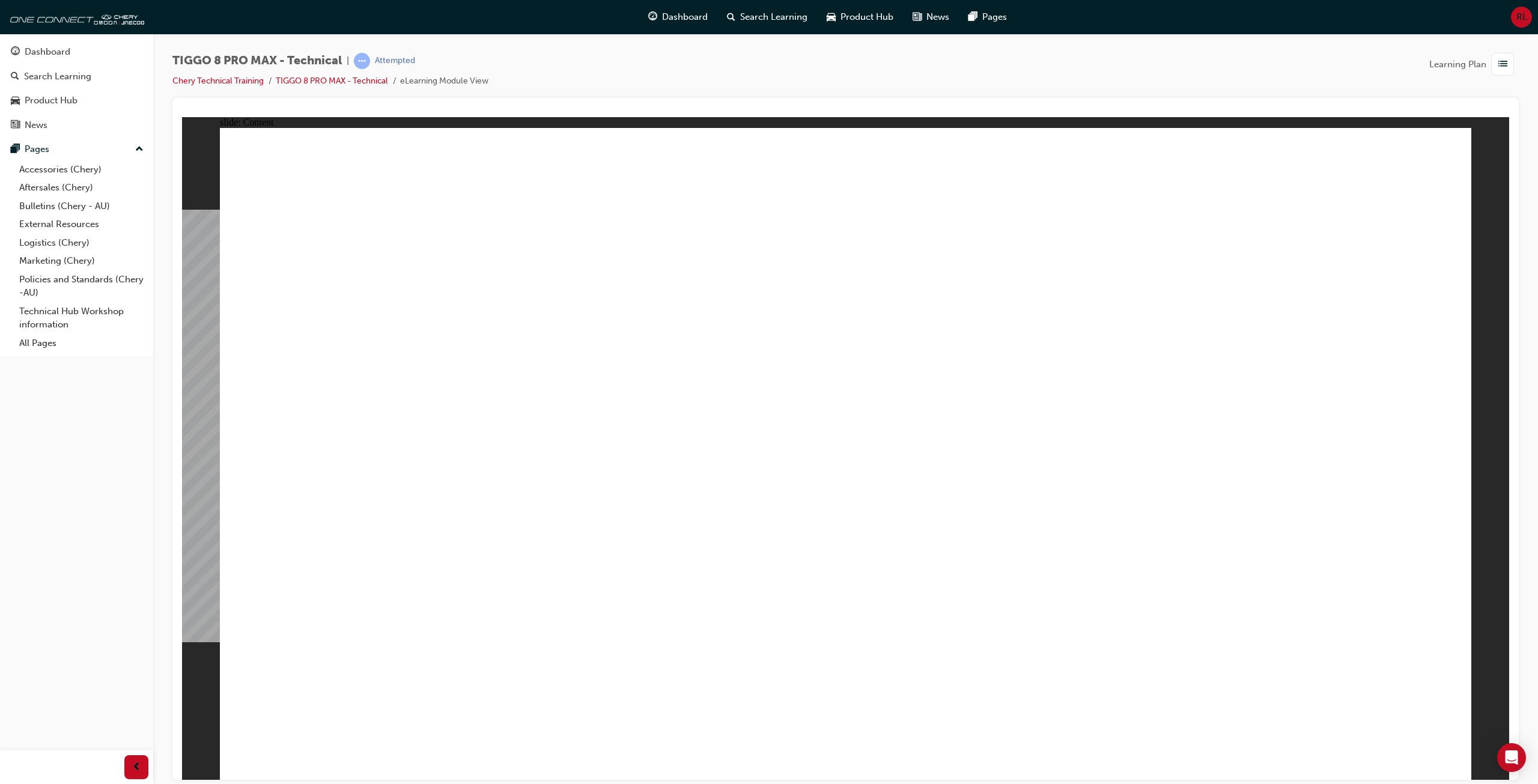
drag, startPoint x: 1028, startPoint y: 348, endPoint x: 1036, endPoint y: 352, distance: 8.9
drag, startPoint x: 1039, startPoint y: 392, endPoint x: 1063, endPoint y: 389, distance: 24.2
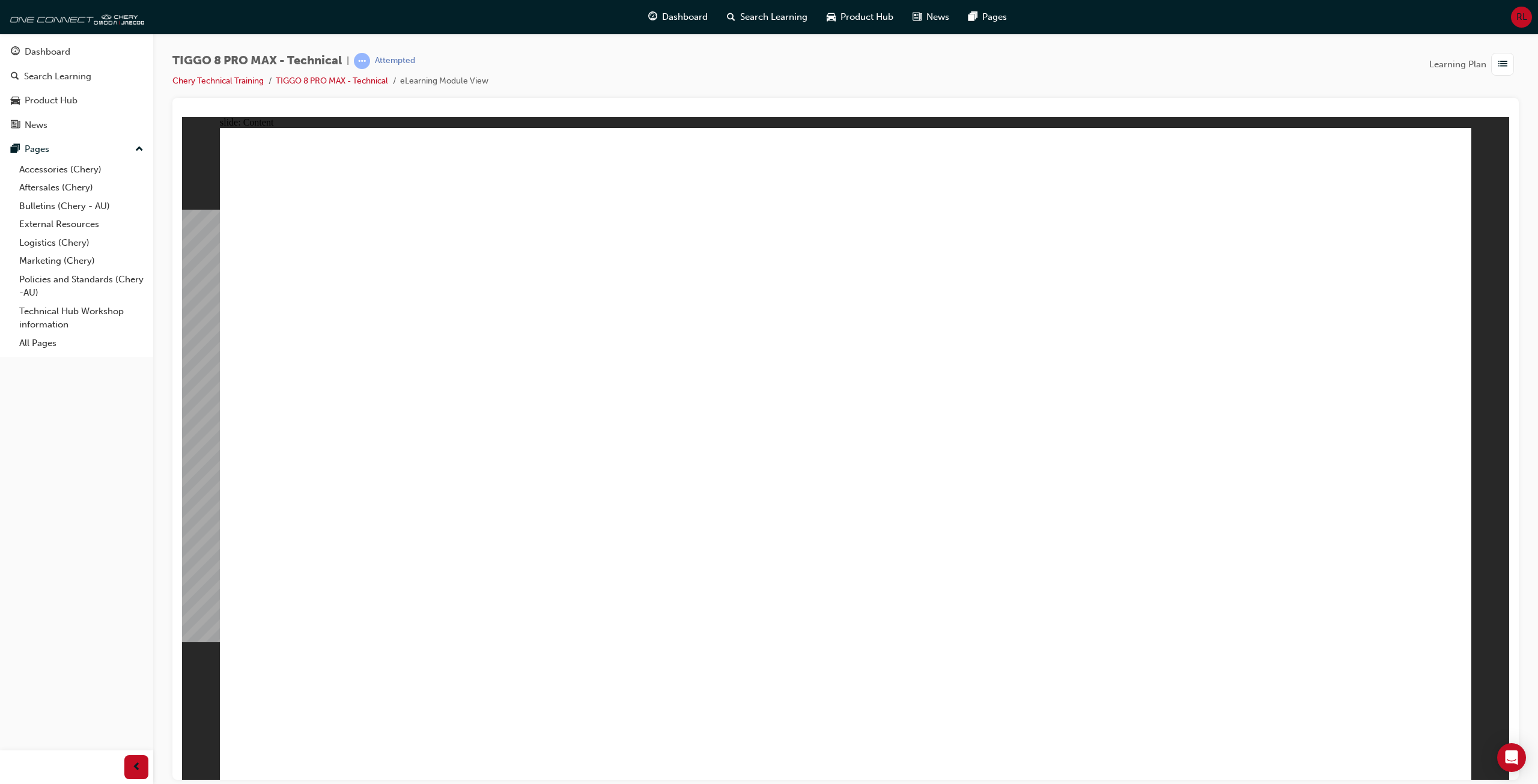
drag, startPoint x: 1101, startPoint y: 371, endPoint x: 1182, endPoint y: 341, distance: 86.4
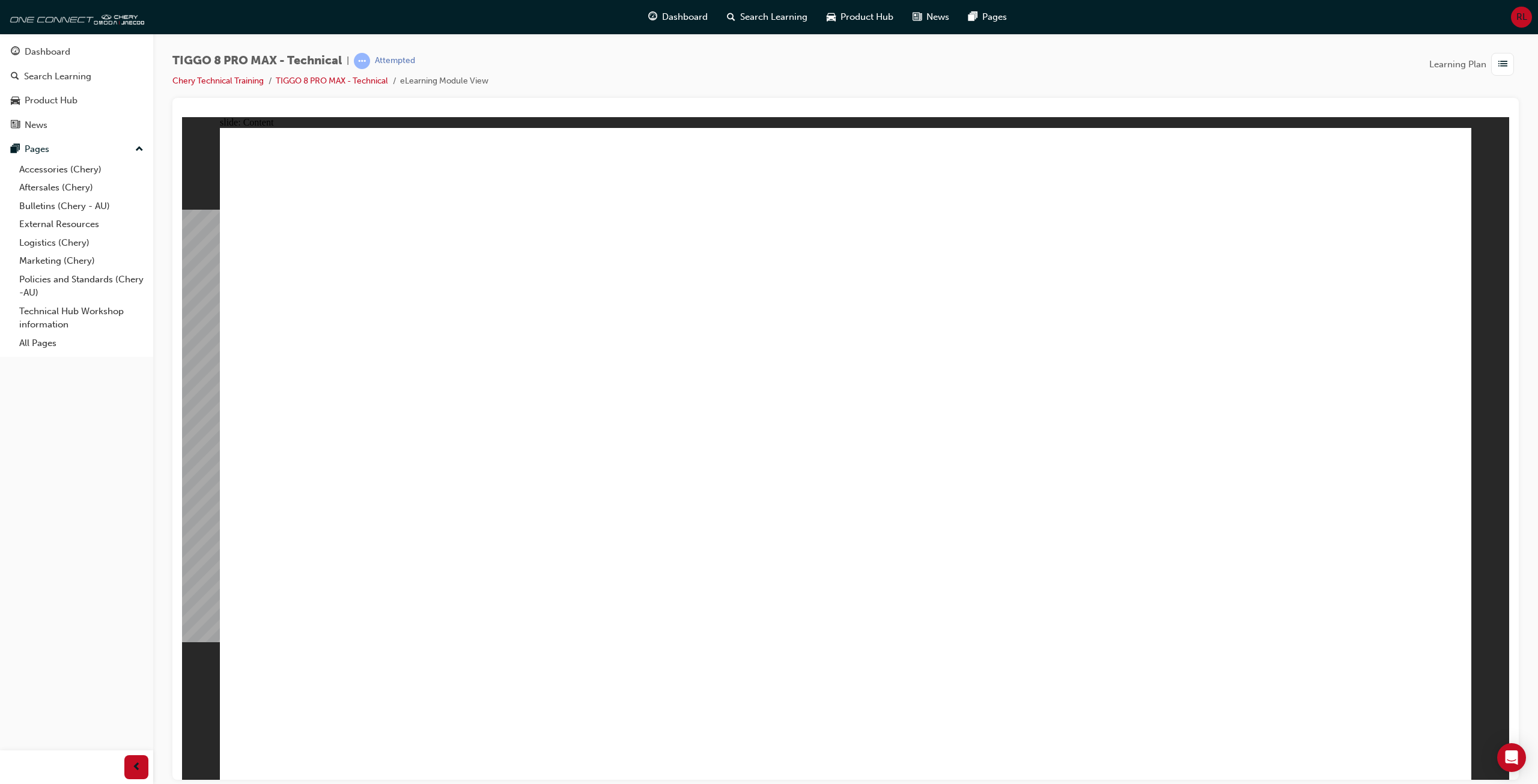
drag, startPoint x: 638, startPoint y: 674, endPoint x: 580, endPoint y: 684, distance: 58.9
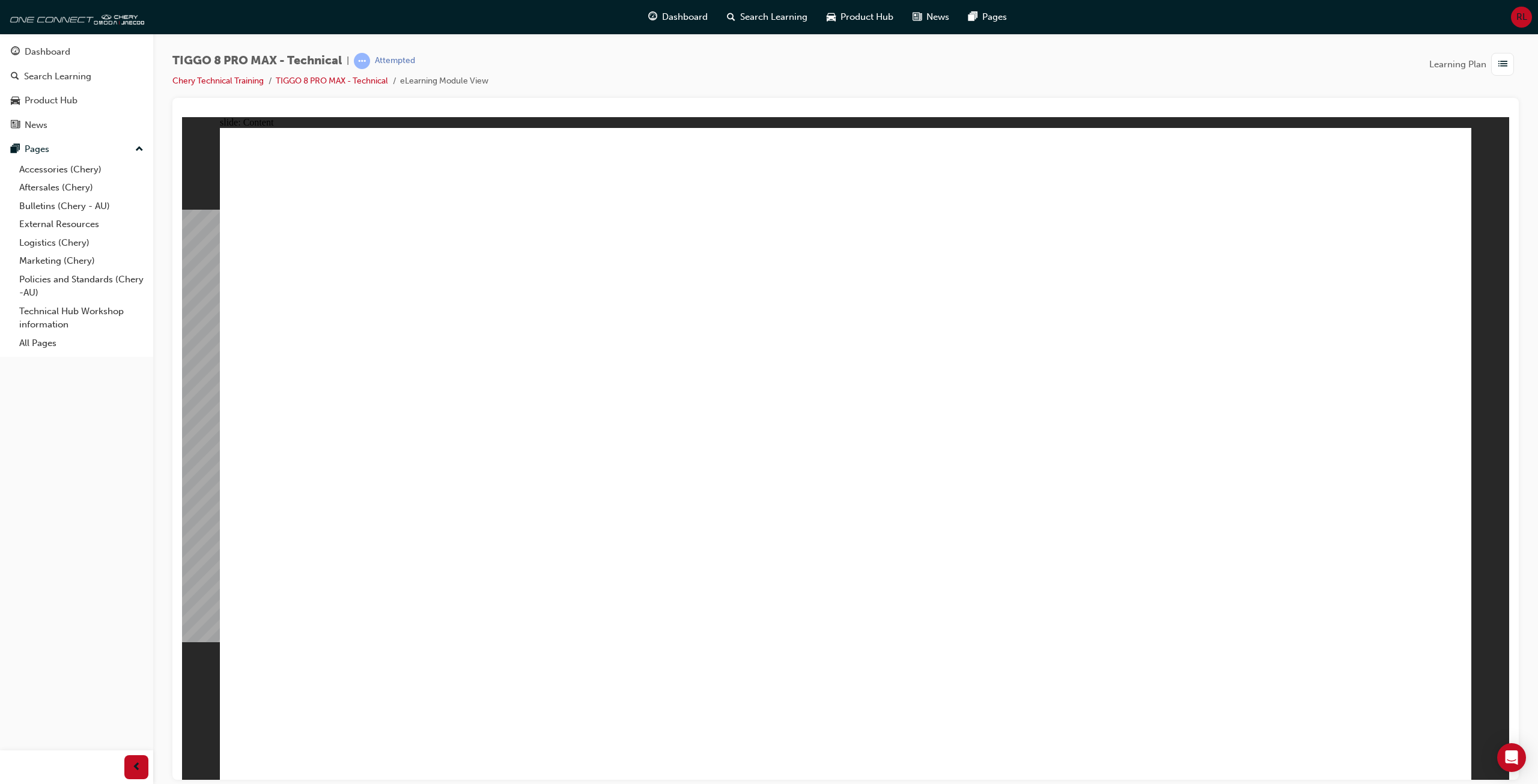
drag, startPoint x: 502, startPoint y: 672, endPoint x: 758, endPoint y: 563, distance: 278.2
drag, startPoint x: 1270, startPoint y: 379, endPoint x: 1273, endPoint y: 365, distance: 14.3
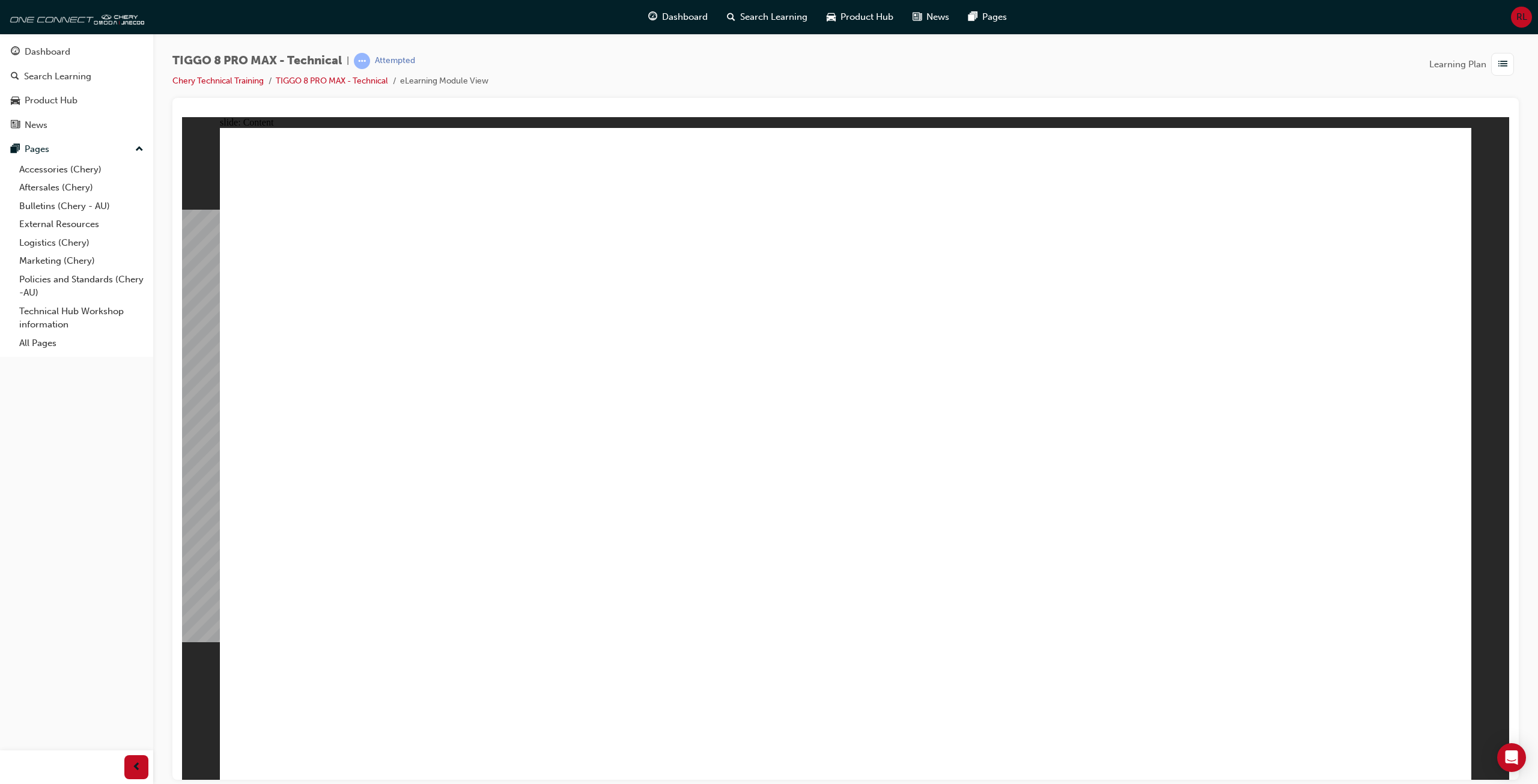
drag, startPoint x: 456, startPoint y: 339, endPoint x: 515, endPoint y: 382, distance: 73.0
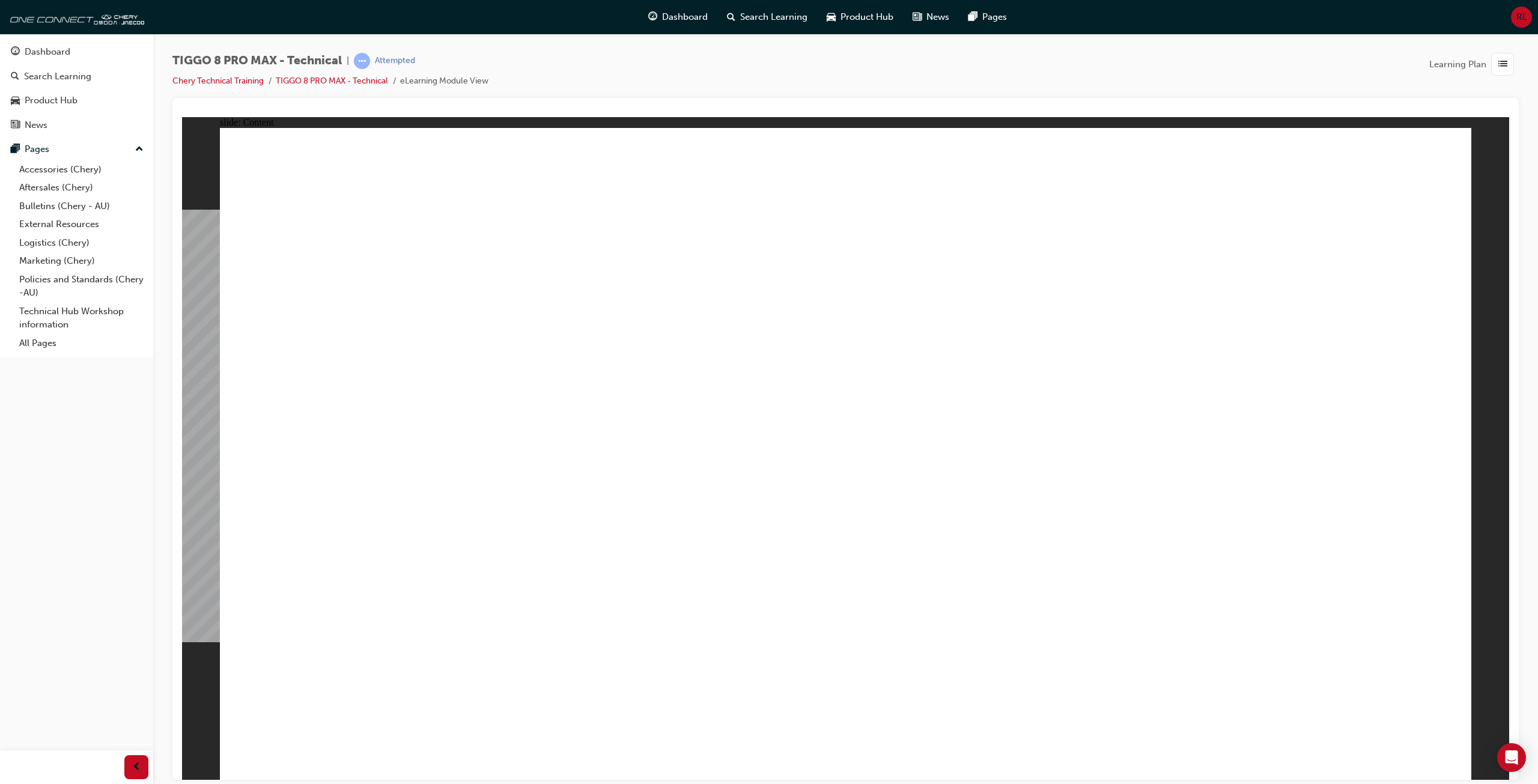
drag, startPoint x: 538, startPoint y: 391, endPoint x: 555, endPoint y: 512, distance: 122.2
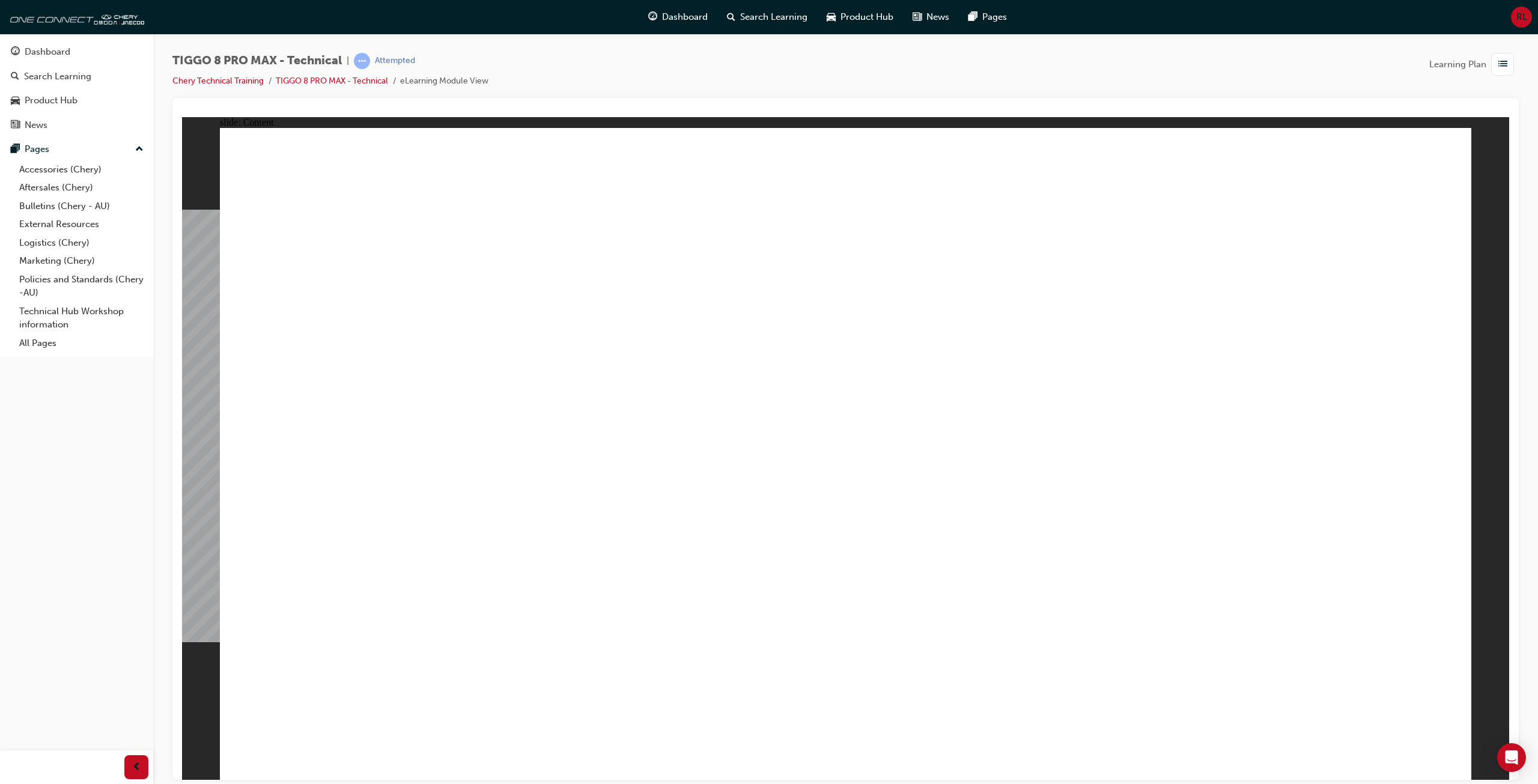
drag, startPoint x: 296, startPoint y: 495, endPoint x: 378, endPoint y: 491, distance: 82.1
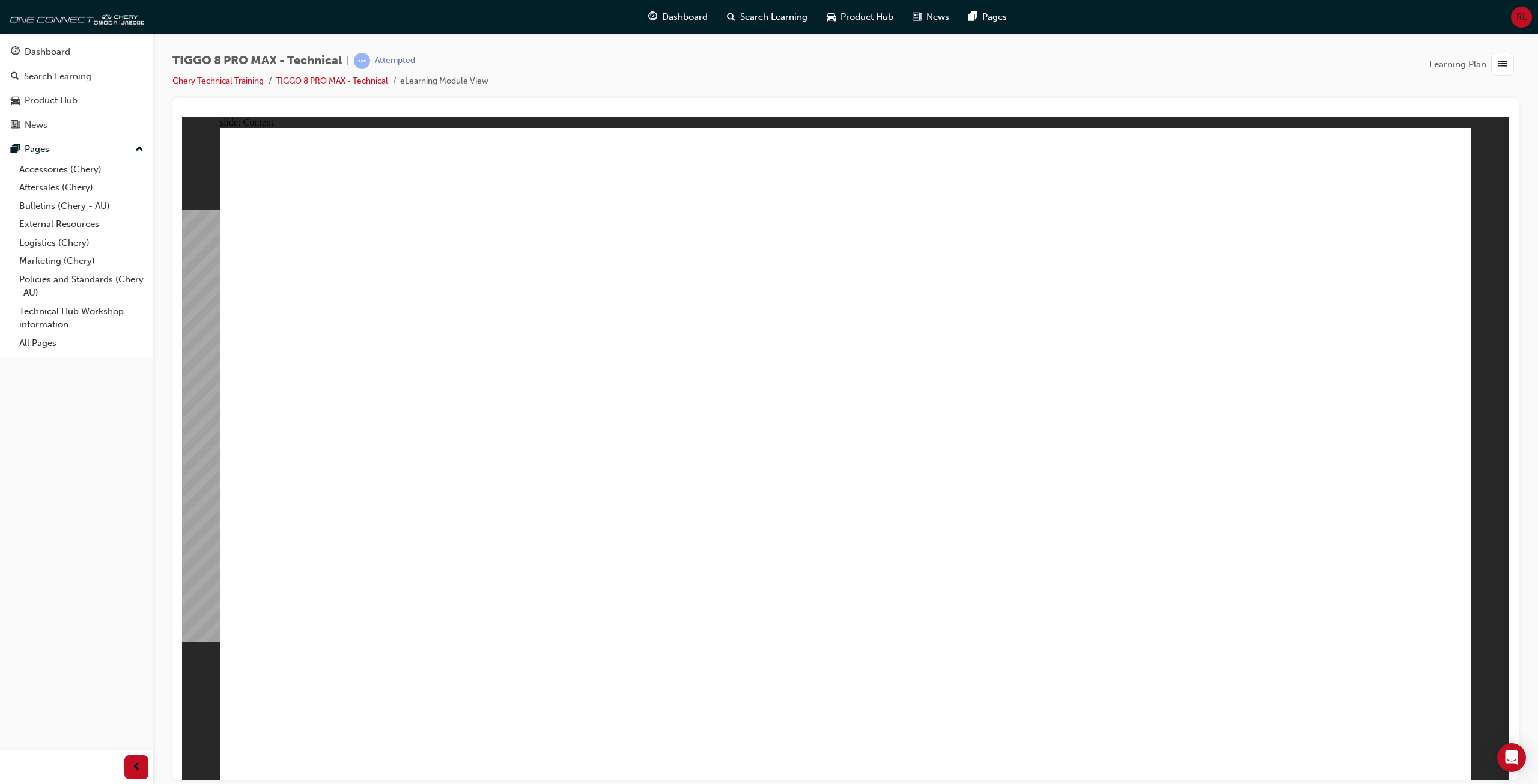
drag, startPoint x: 512, startPoint y: 579, endPoint x: 494, endPoint y: 579, distance: 18.0
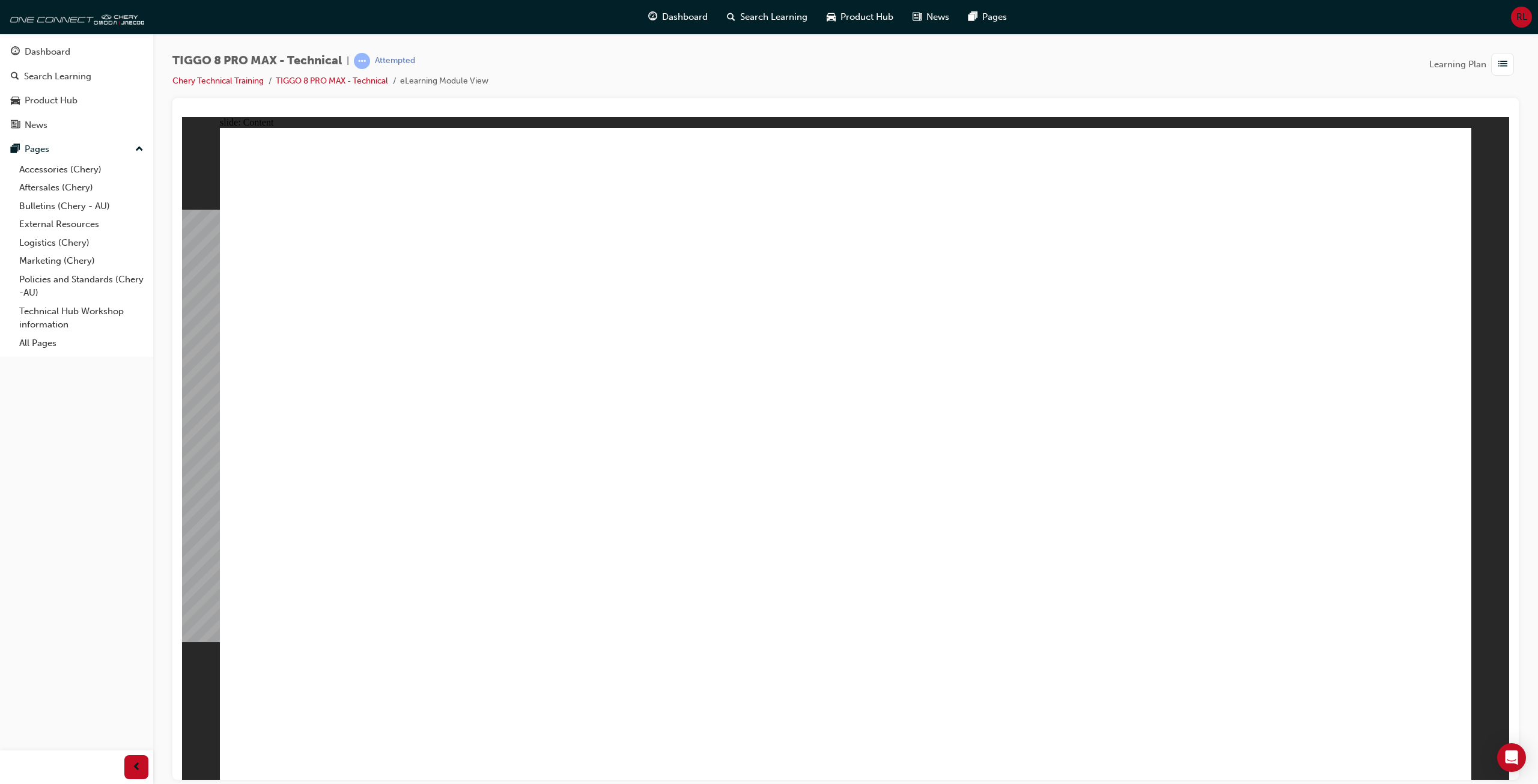
drag, startPoint x: 870, startPoint y: 640, endPoint x: 941, endPoint y: 471, distance: 183.3
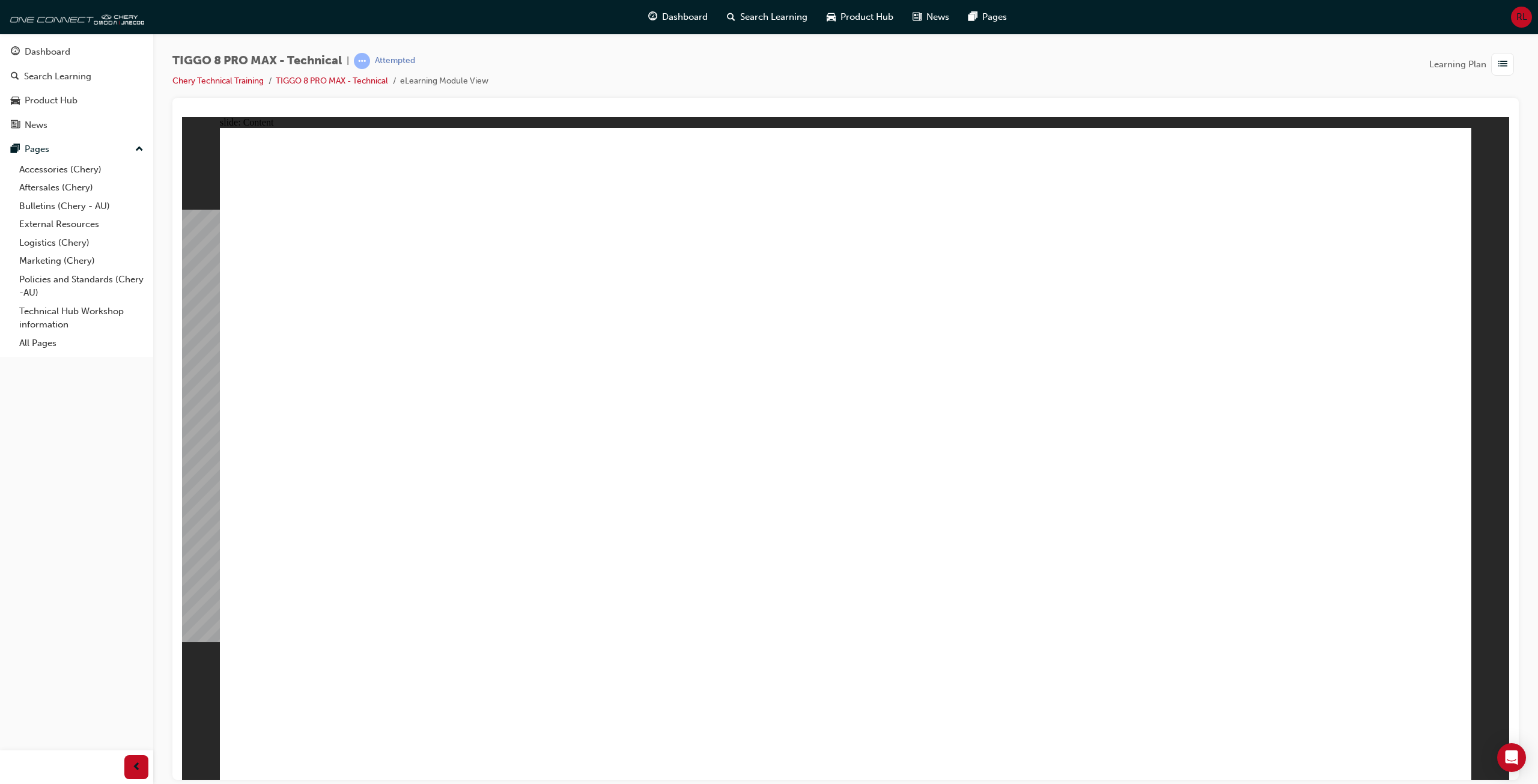
drag, startPoint x: 680, startPoint y: 485, endPoint x: 775, endPoint y: 493, distance: 95.3
drag, startPoint x: 597, startPoint y: 551, endPoint x: 756, endPoint y: 562, distance: 159.4
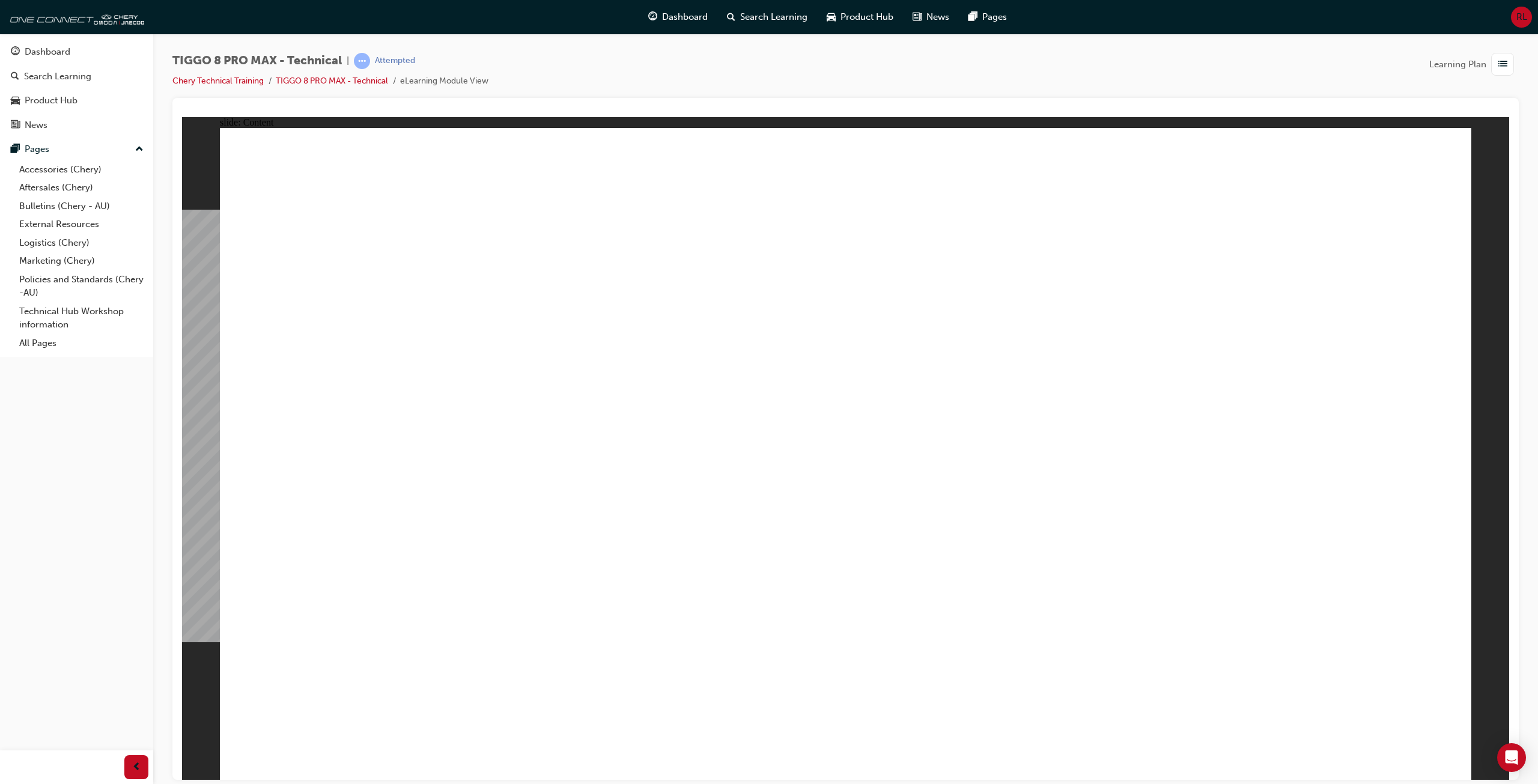
drag, startPoint x: 539, startPoint y: 610, endPoint x: 790, endPoint y: 623, distance: 251.3
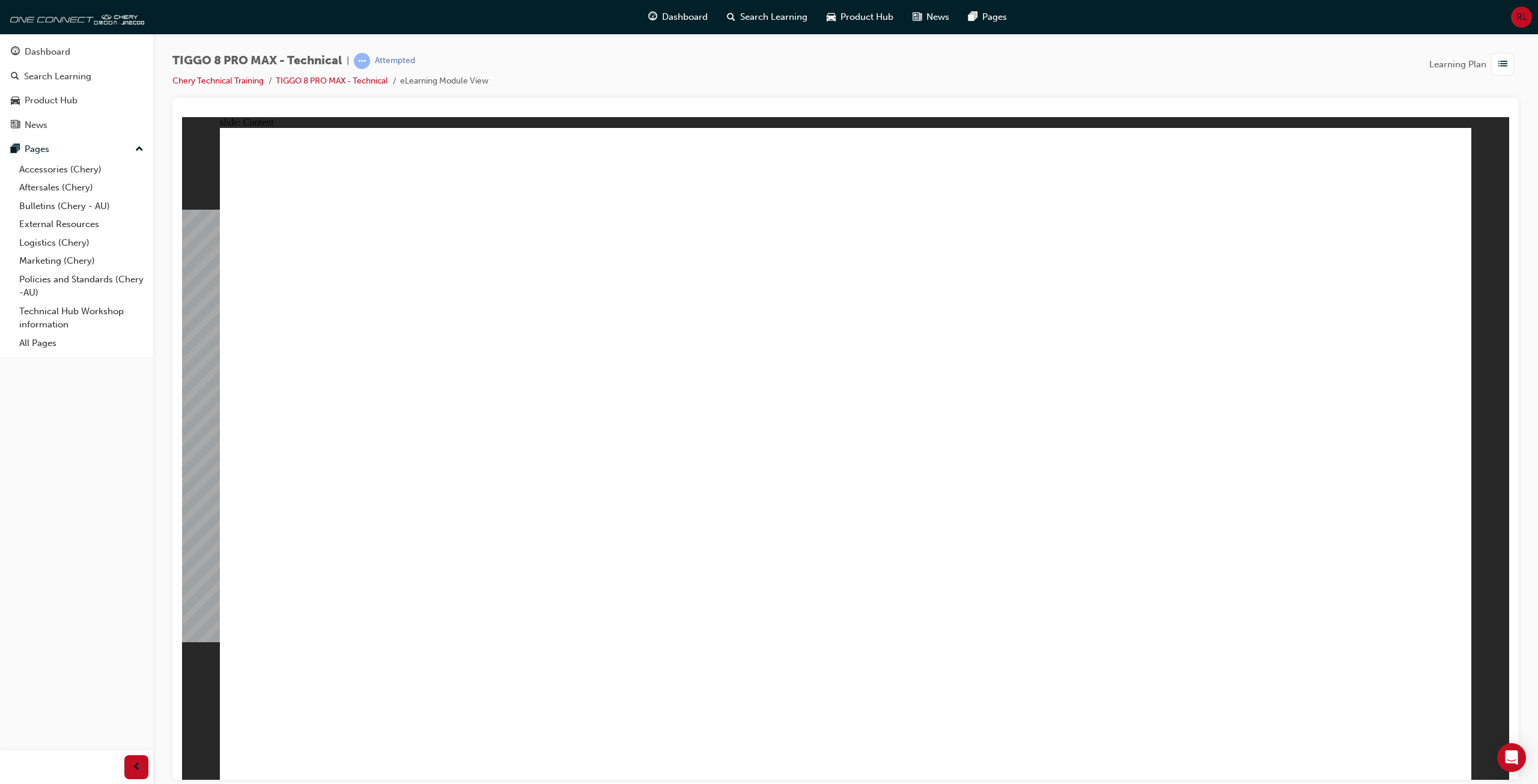
drag, startPoint x: 438, startPoint y: 316, endPoint x: 729, endPoint y: 314, distance: 291.0
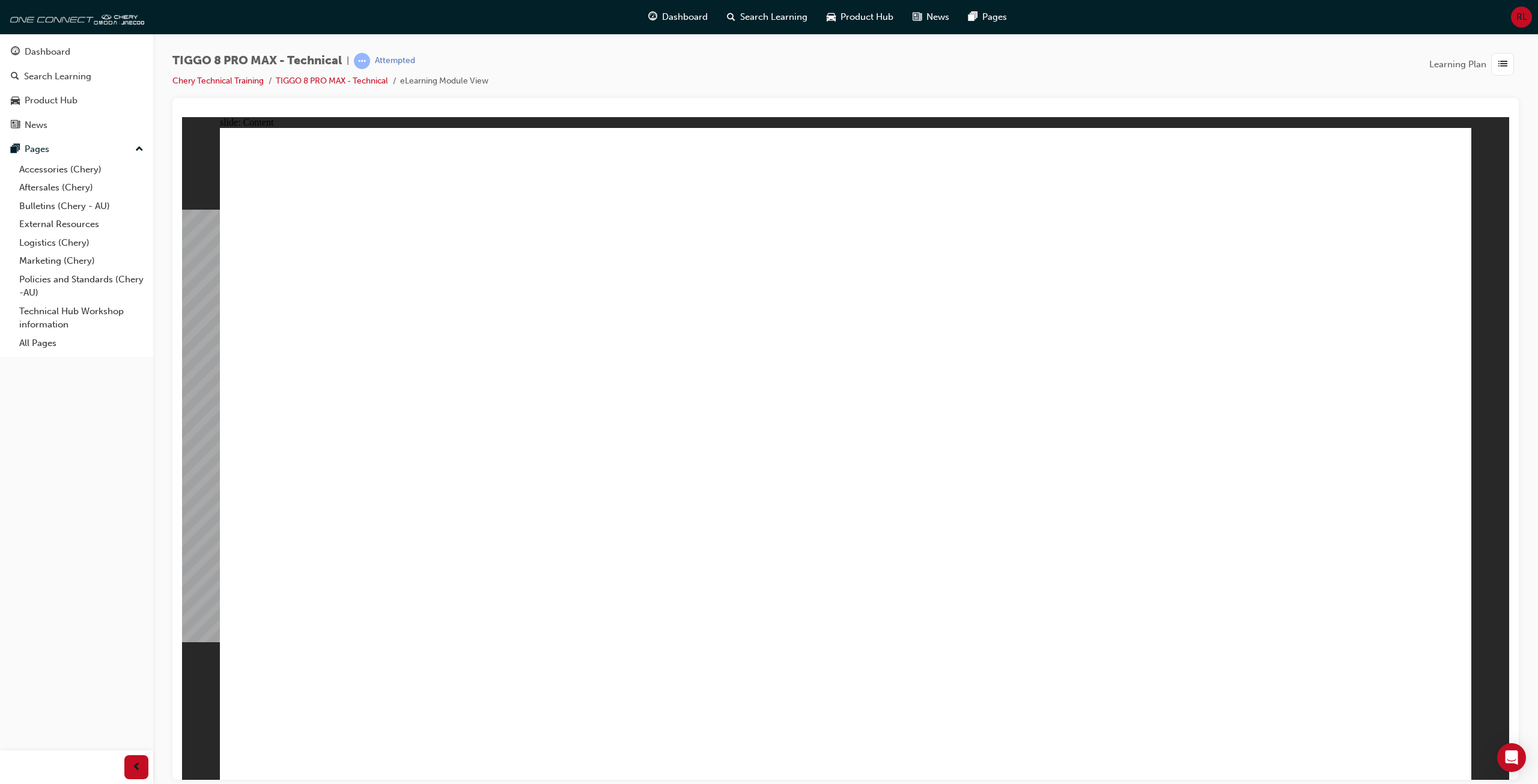
drag, startPoint x: 446, startPoint y: 338, endPoint x: 742, endPoint y: 341, distance: 296.0
drag, startPoint x: 450, startPoint y: 366, endPoint x: 485, endPoint y: 379, distance: 37.3
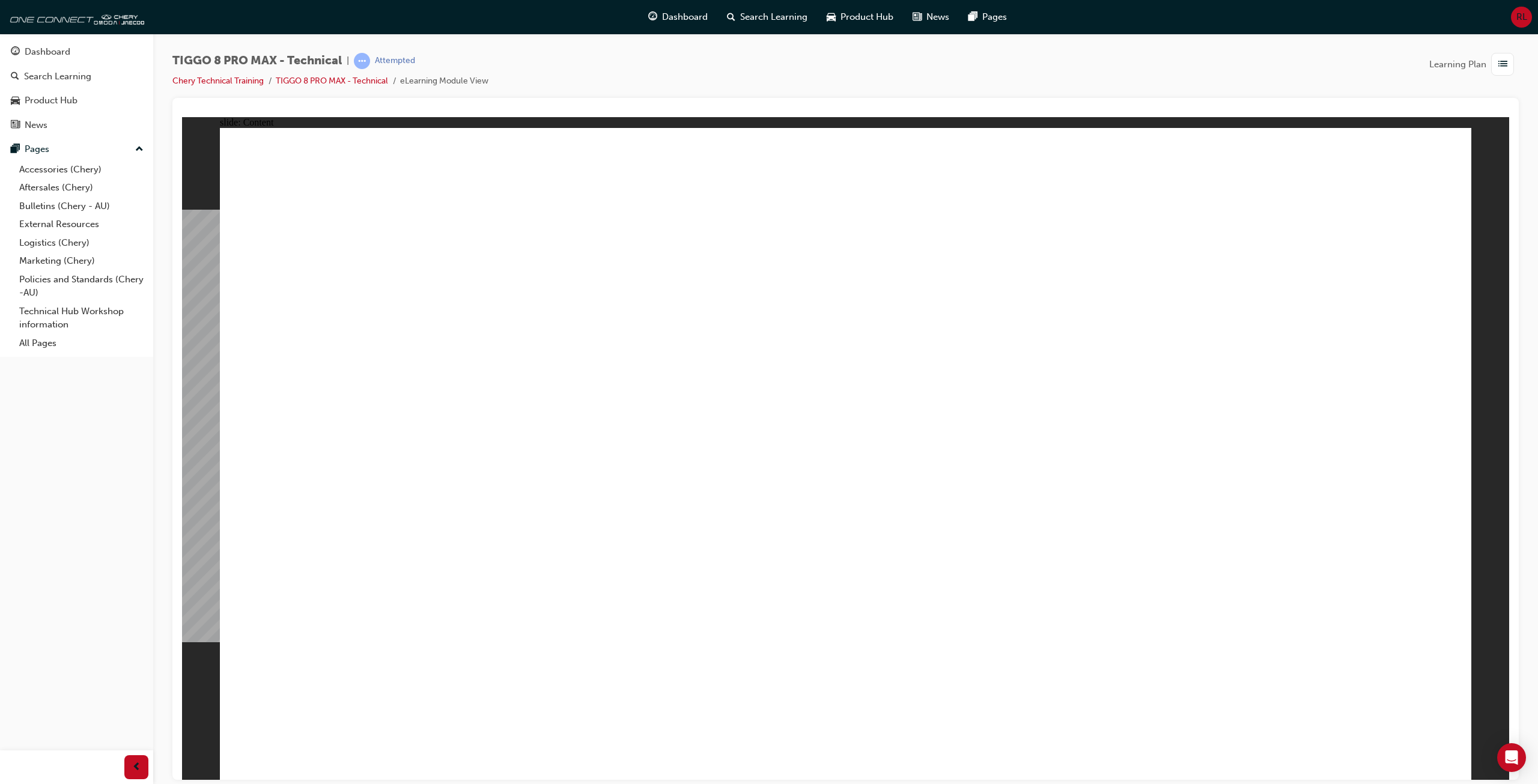
drag, startPoint x: 485, startPoint y: 391, endPoint x: 627, endPoint y: 386, distance: 142.1
drag, startPoint x: 678, startPoint y: 386, endPoint x: 756, endPoint y: 389, distance: 78.1
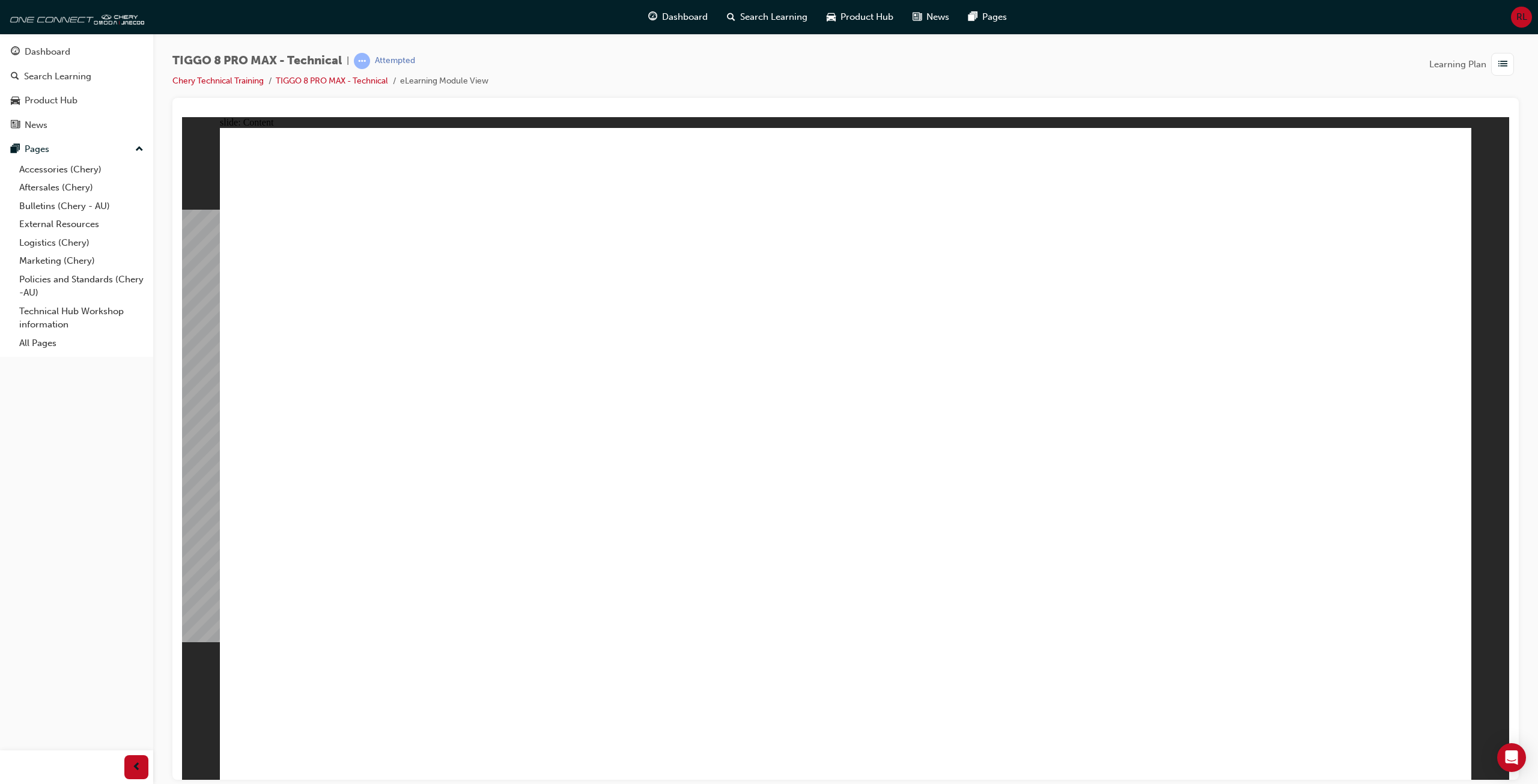
drag, startPoint x: 704, startPoint y: 386, endPoint x: 745, endPoint y: 387, distance: 41.0
drag, startPoint x: 761, startPoint y: 386, endPoint x: 772, endPoint y: 386, distance: 11.0
drag, startPoint x: 804, startPoint y: 386, endPoint x: 811, endPoint y: 386, distance: 7.0
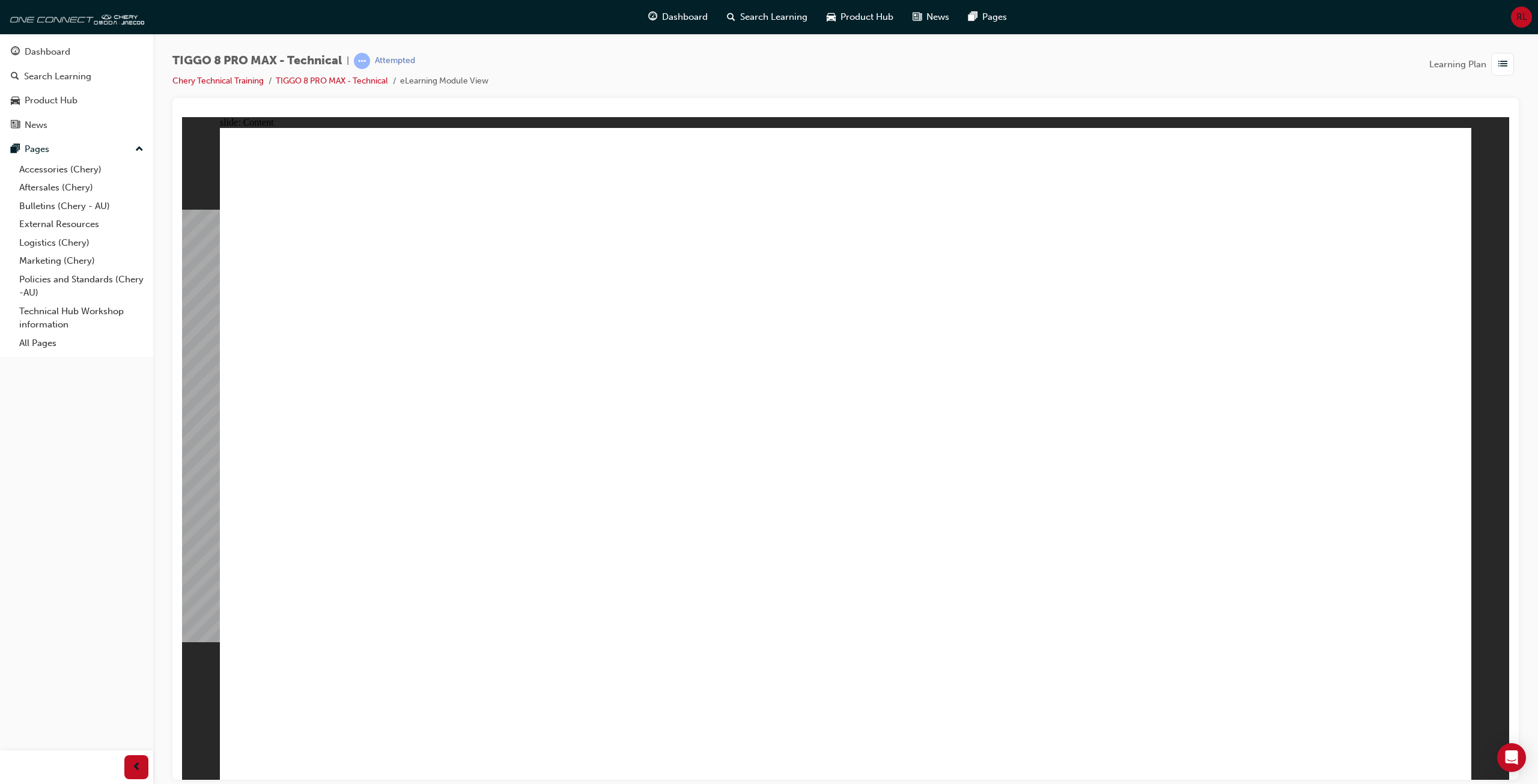
drag, startPoint x: 901, startPoint y: 385, endPoint x: 956, endPoint y: 385, distance: 55.0
drag, startPoint x: 956, startPoint y: 385, endPoint x: 981, endPoint y: 385, distance: 25.0
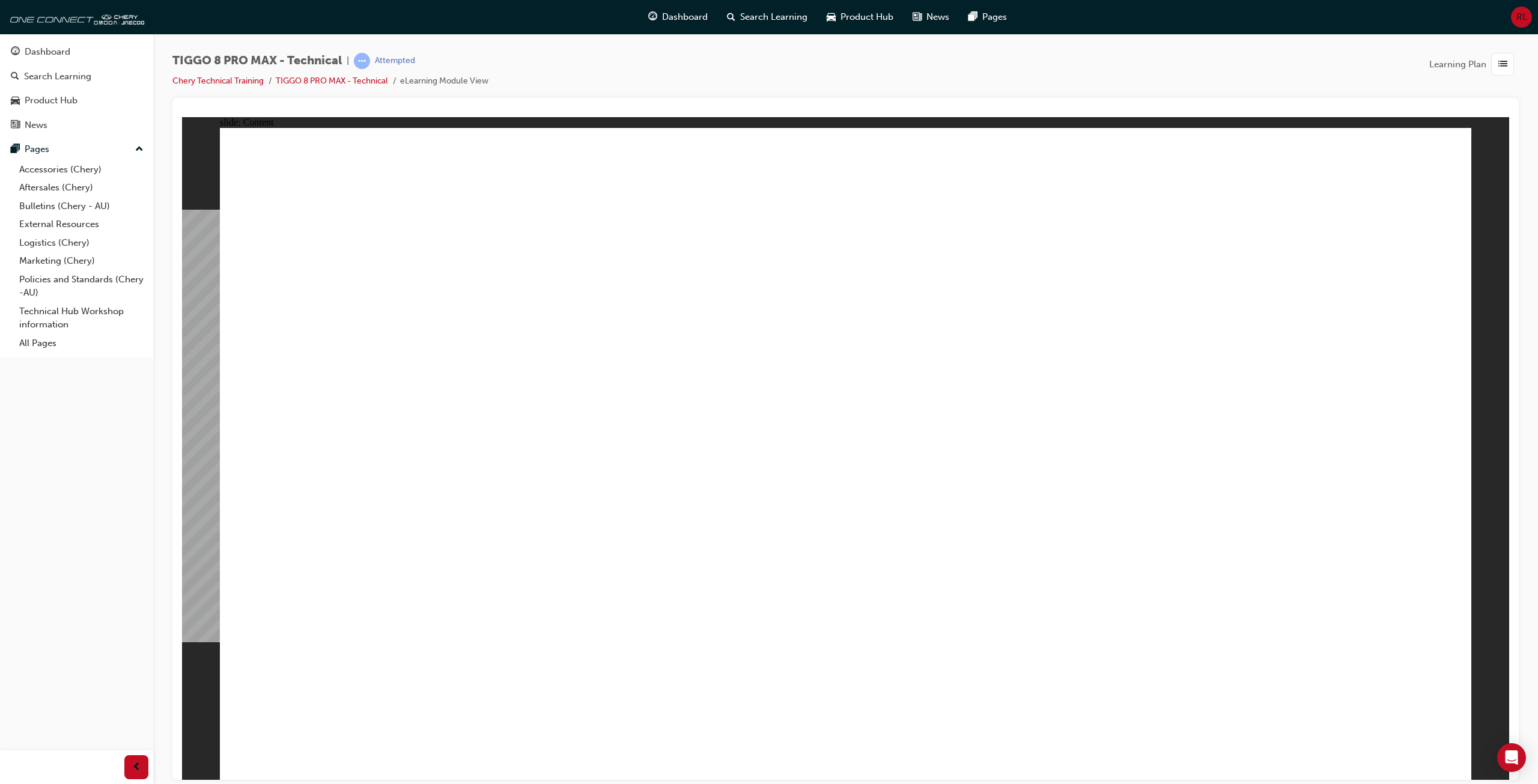
drag, startPoint x: 1087, startPoint y: 389, endPoint x: 1148, endPoint y: 389, distance: 61.0
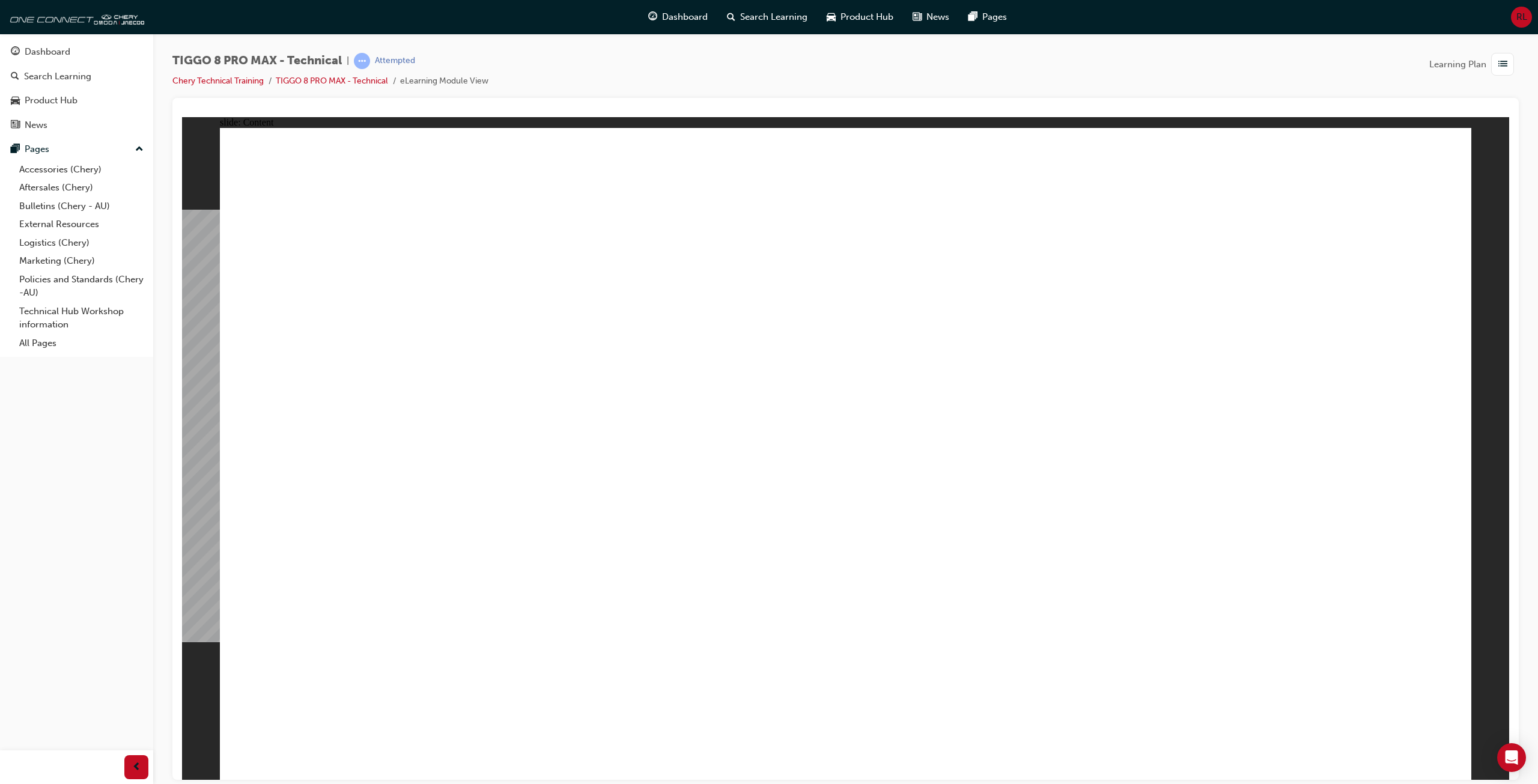
drag, startPoint x: 406, startPoint y: 388, endPoint x: 427, endPoint y: 401, distance: 24.7
drag, startPoint x: 406, startPoint y: 270, endPoint x: 487, endPoint y: 268, distance: 81.0
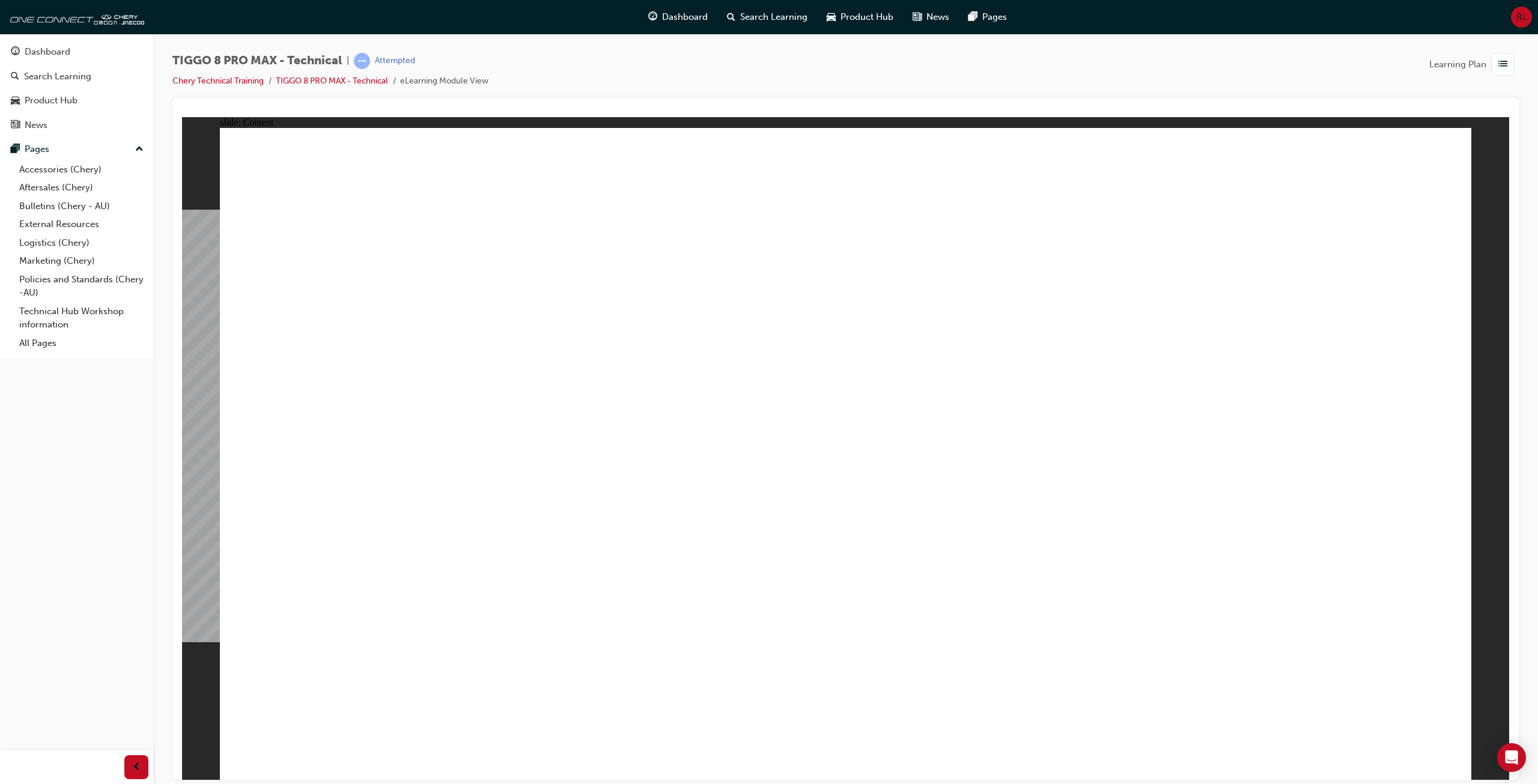
drag, startPoint x: 421, startPoint y: 415, endPoint x: 436, endPoint y: 412, distance: 15.3
drag, startPoint x: 451, startPoint y: 411, endPoint x: 501, endPoint y: 416, distance: 50.2
drag, startPoint x: 734, startPoint y: 505, endPoint x: 778, endPoint y: 503, distance: 44.0
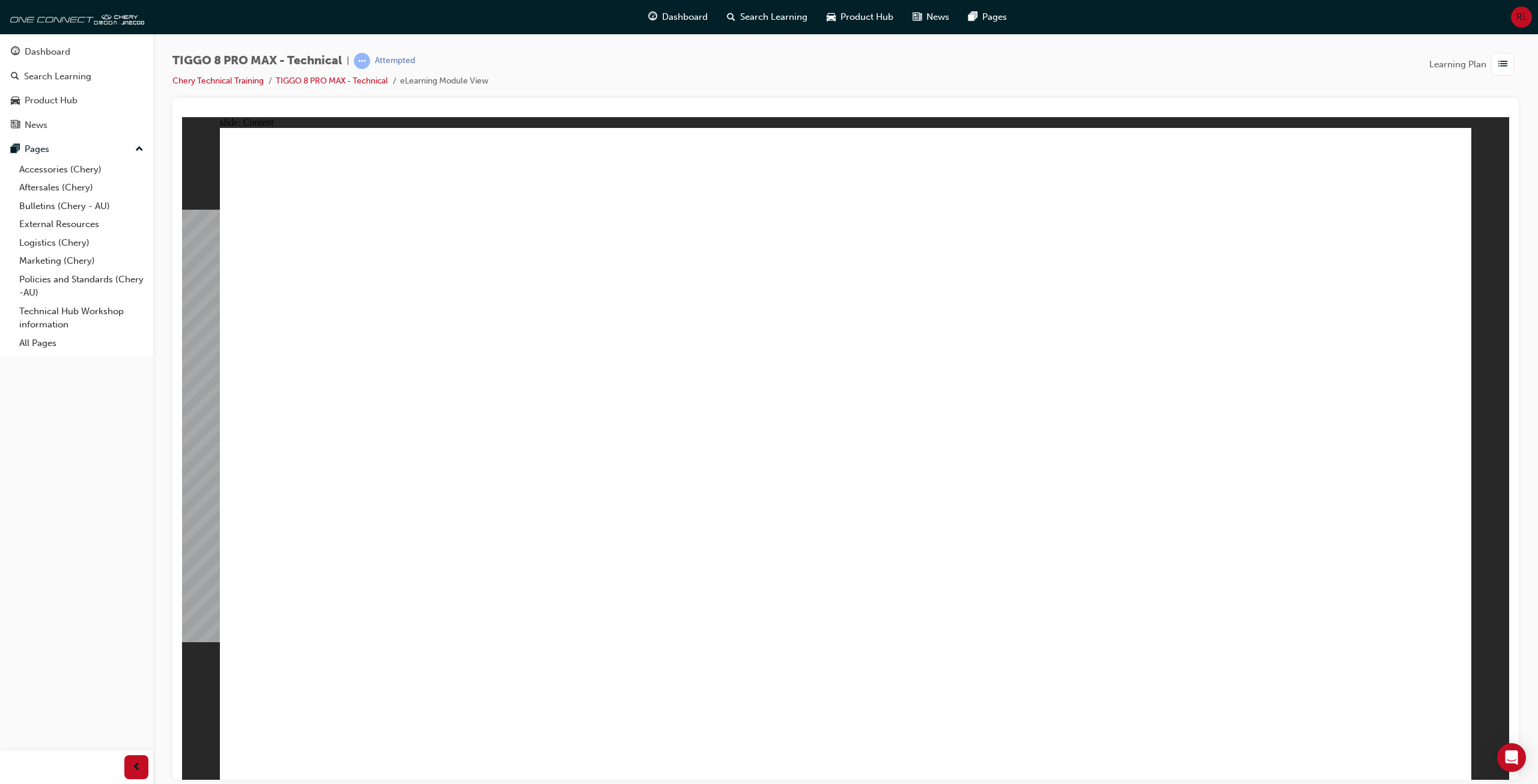
drag, startPoint x: 432, startPoint y: 577, endPoint x: 471, endPoint y: 578, distance: 39.0
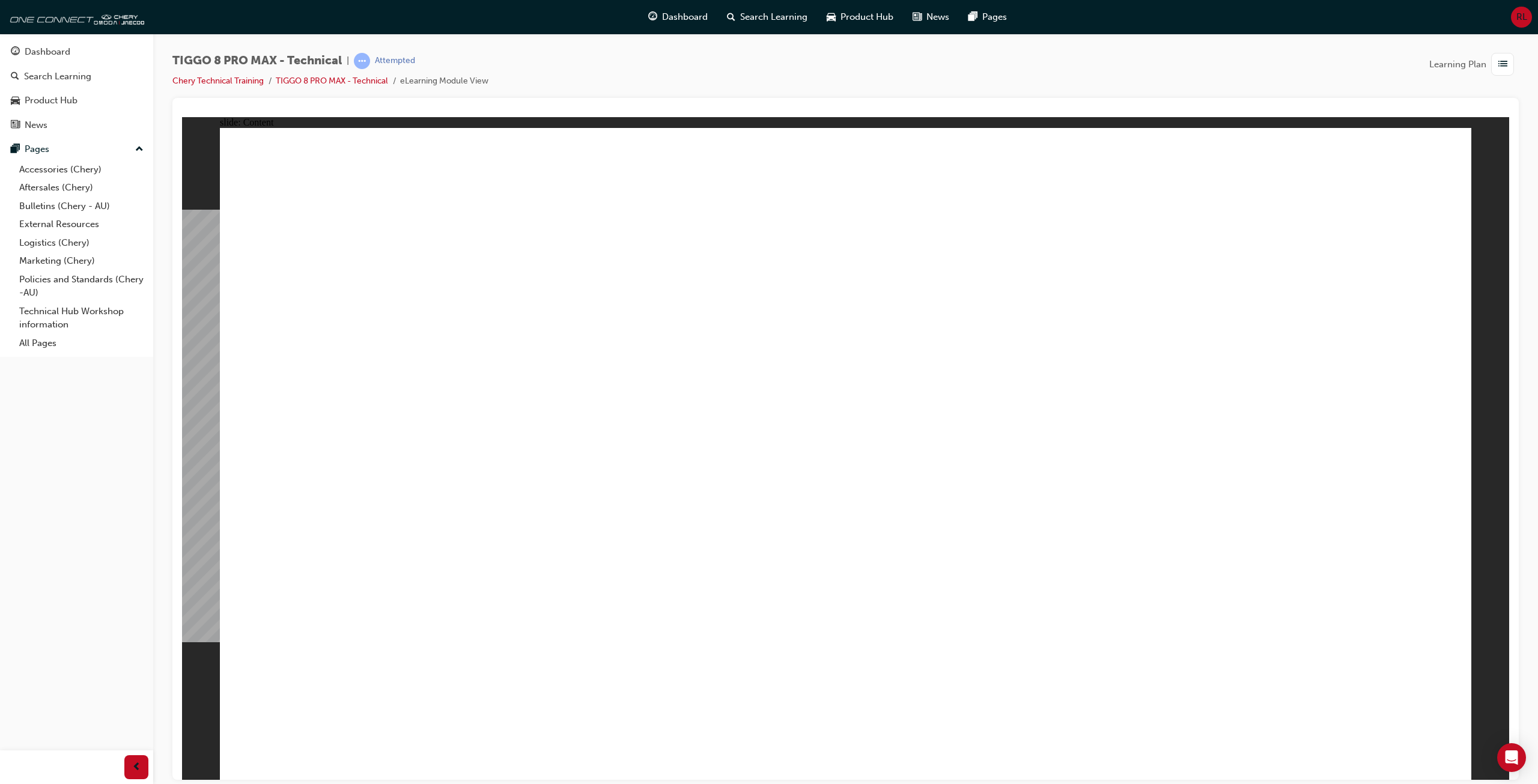
drag, startPoint x: 943, startPoint y: 640, endPoint x: 1118, endPoint y: 660, distance: 176.1
drag, startPoint x: 1247, startPoint y: 717, endPoint x: 1299, endPoint y: 738, distance: 56.1
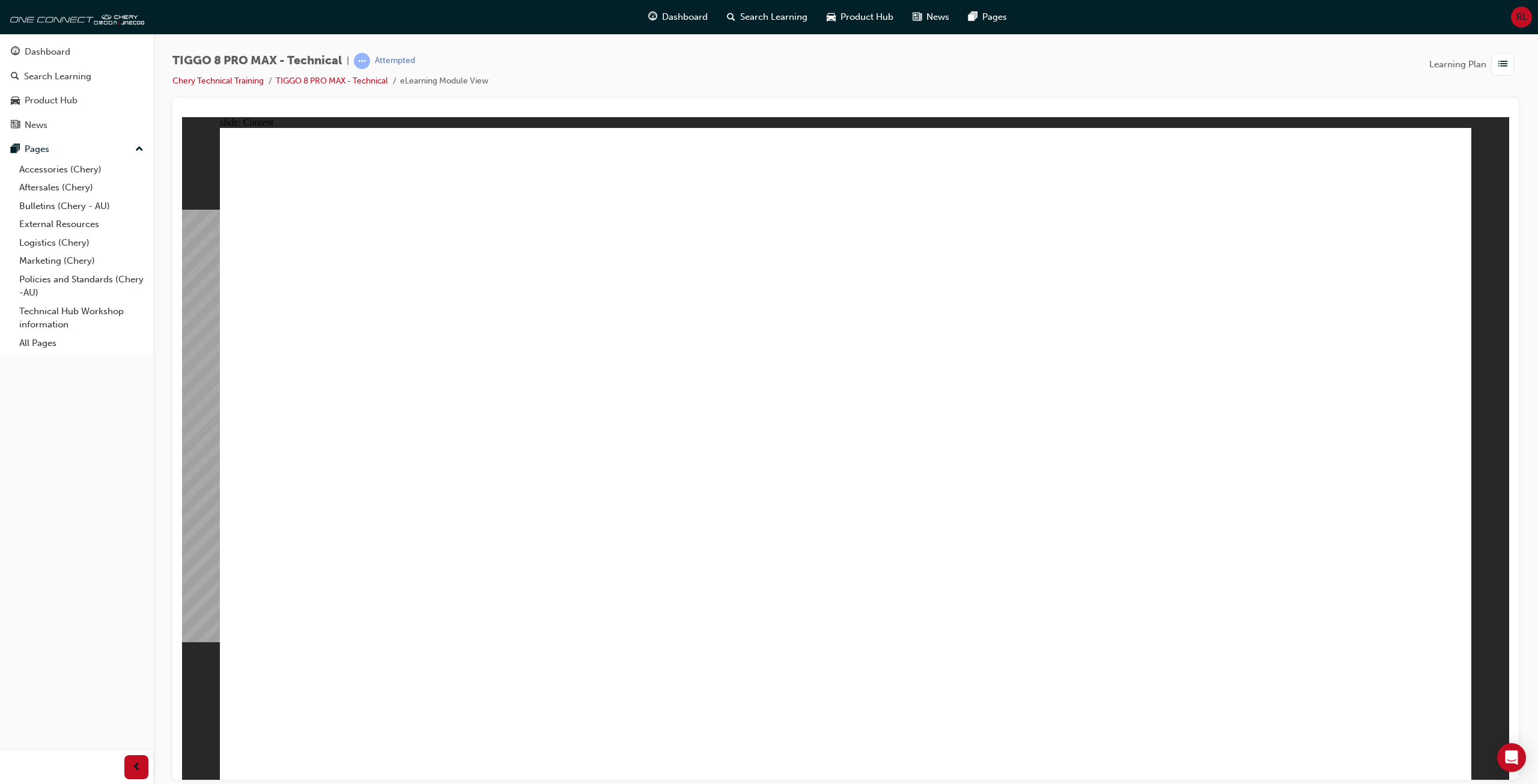
drag, startPoint x: 880, startPoint y: 663, endPoint x: 889, endPoint y: 653, distance: 13.5
drag, startPoint x: 557, startPoint y: 297, endPoint x: 545, endPoint y: 297, distance: 12.0
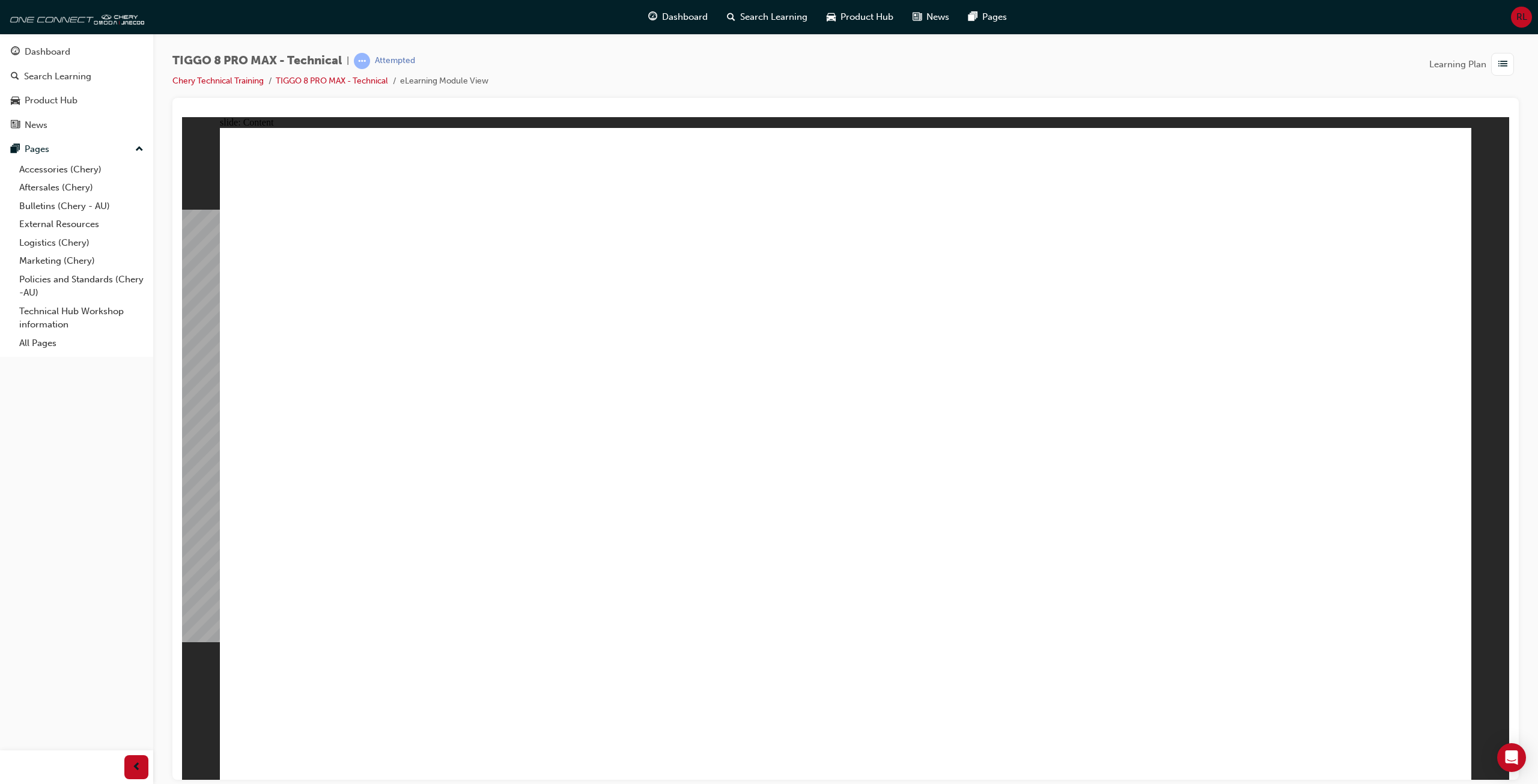
drag, startPoint x: 1032, startPoint y: 370, endPoint x: 1058, endPoint y: 364, distance: 26.7
